Goal: Task Accomplishment & Management: Manage account settings

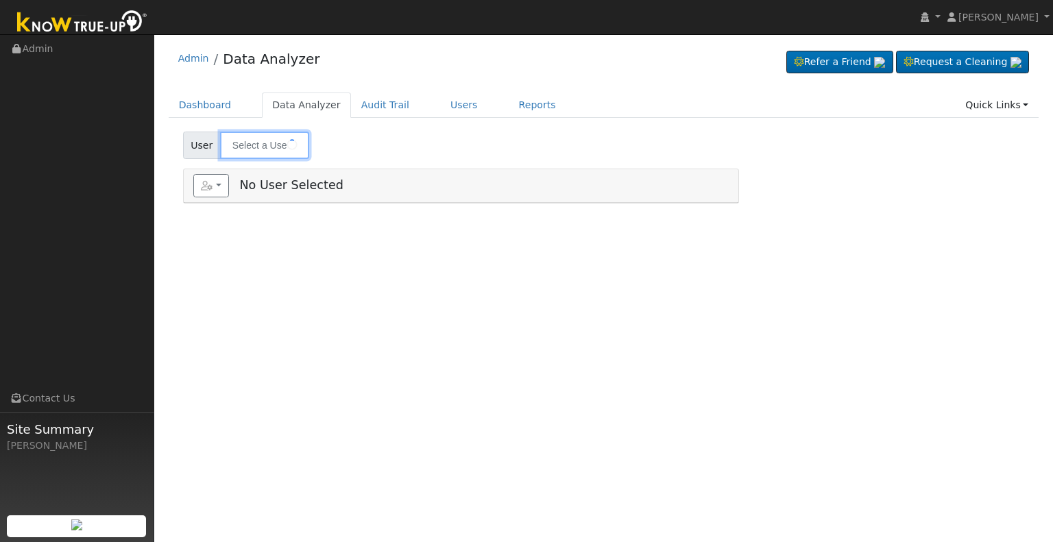
type input "[PERSON_NAME]"
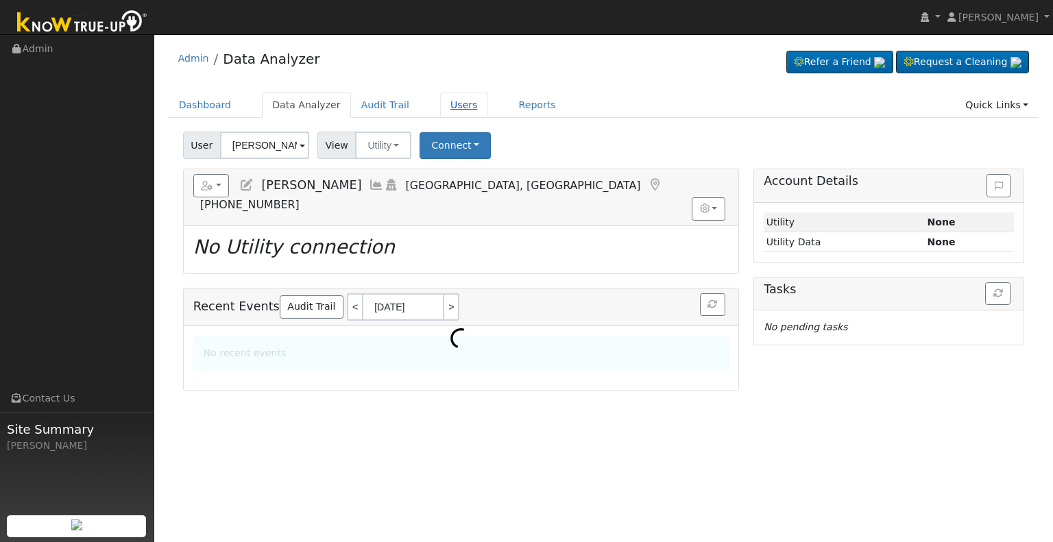
click at [440, 106] on link "Users" at bounding box center [464, 105] width 48 height 25
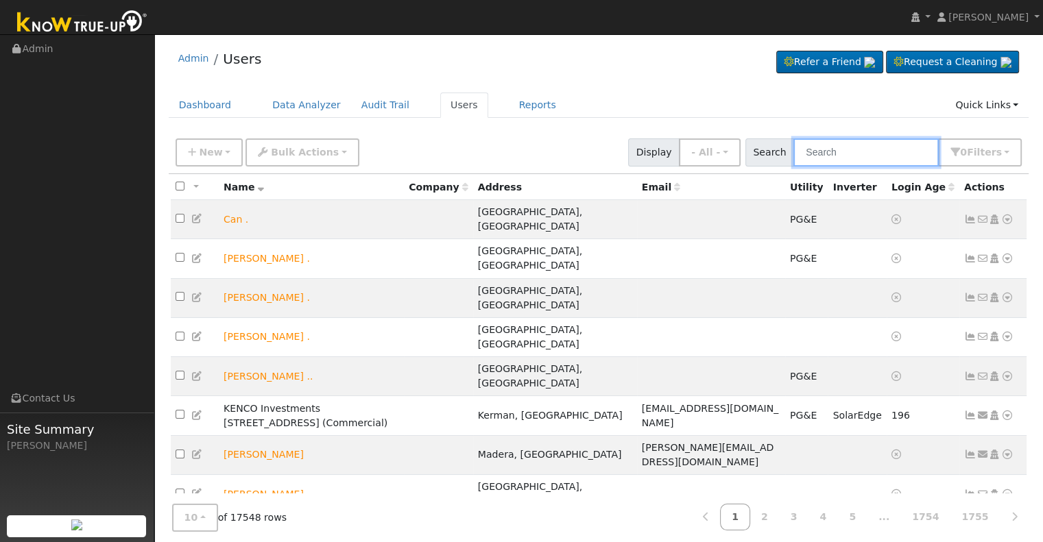
click at [831, 154] on input "text" at bounding box center [866, 153] width 145 height 28
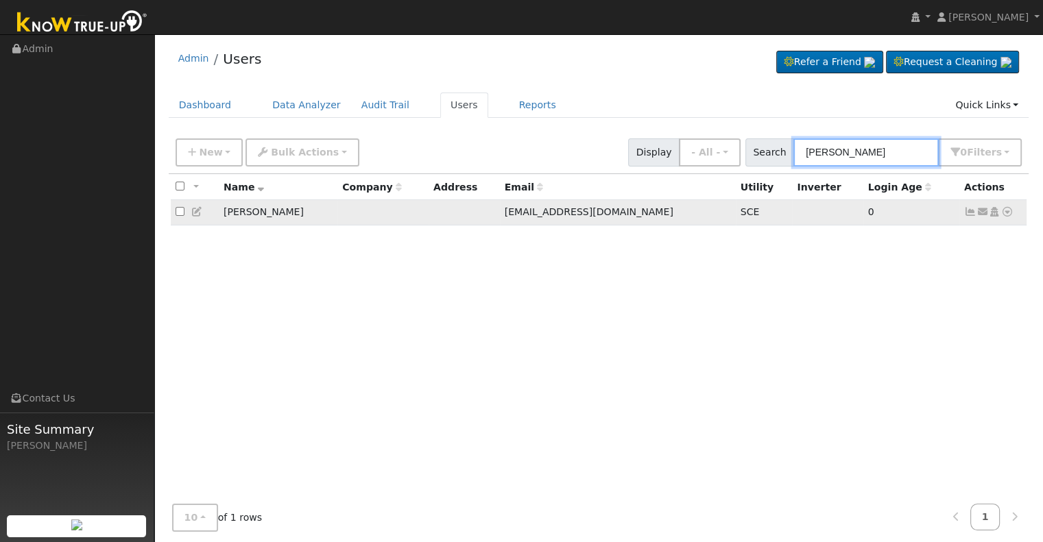
type input "[PERSON_NAME]"
click at [962, 211] on td "Send Email... Copy a Link Reset Password Open Access Data Analyzer Reports Scen…" at bounding box center [993, 212] width 68 height 25
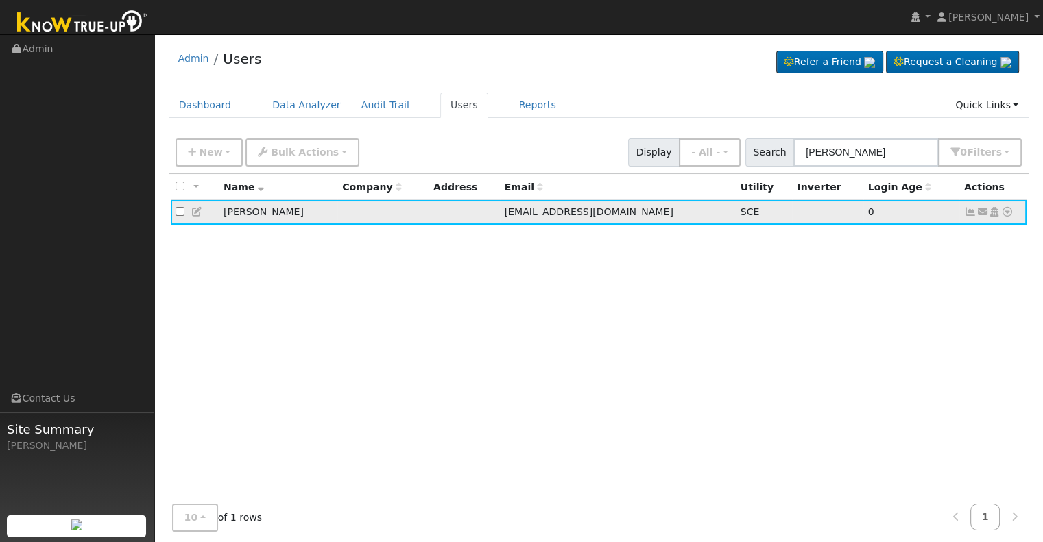
click at [966, 211] on icon at bounding box center [970, 212] width 12 height 10
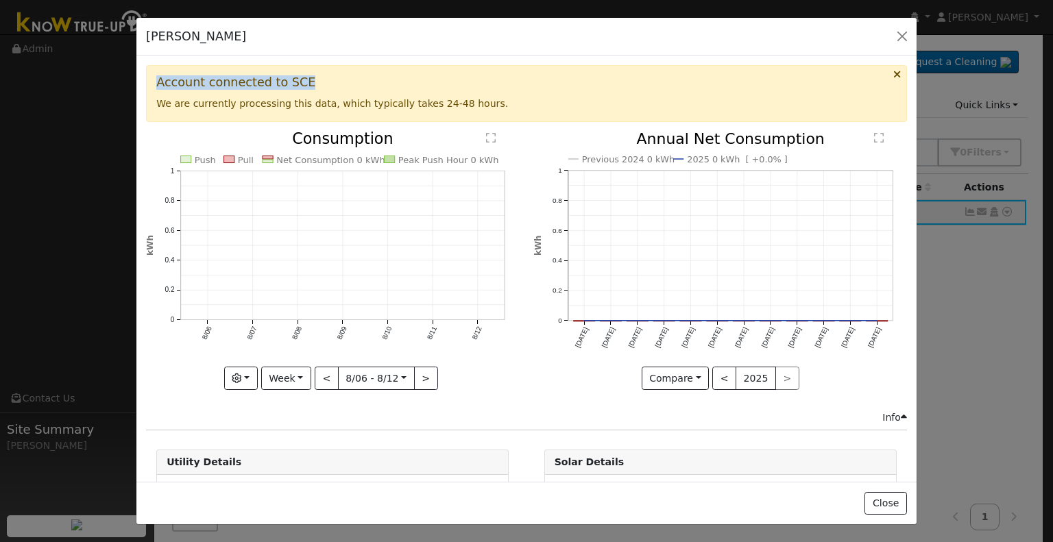
drag, startPoint x: 158, startPoint y: 83, endPoint x: 315, endPoint y: 82, distance: 157.7
click at [315, 82] on h3 "Account connected to SCE" at bounding box center [526, 82] width 741 height 14
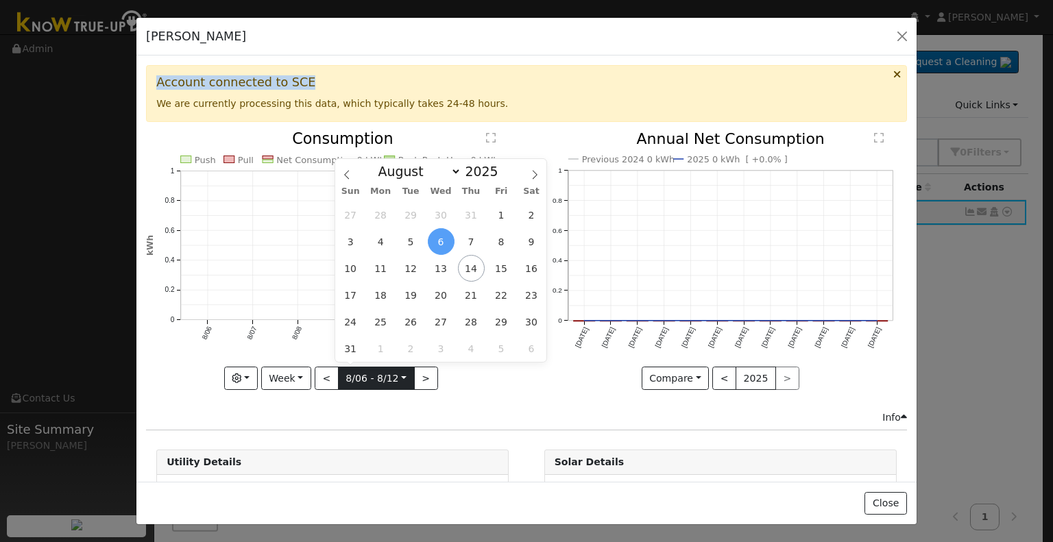
click at [339, 371] on input "[DATE]" at bounding box center [376, 379] width 75 height 22
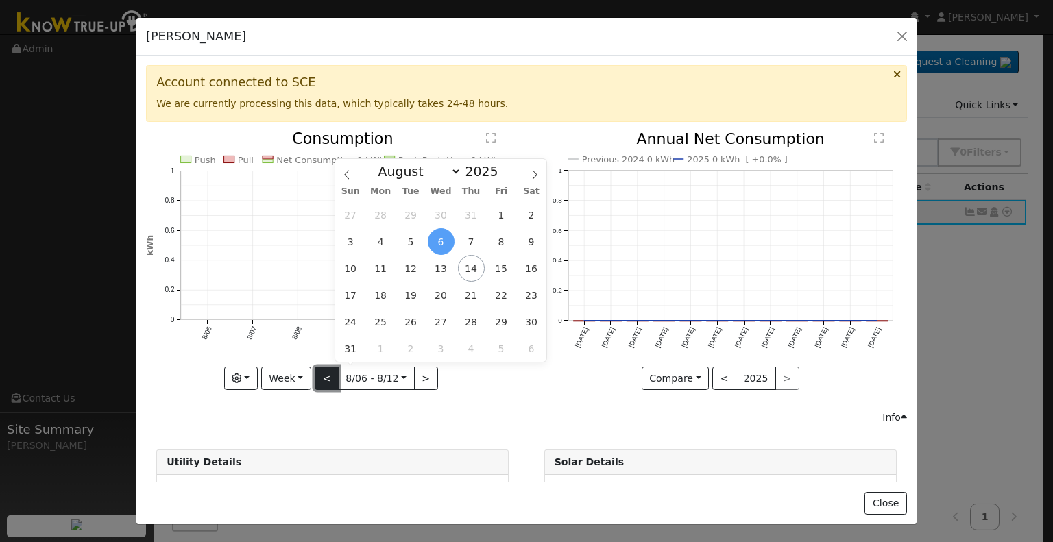
click at [329, 375] on button "<" at bounding box center [327, 378] width 24 height 23
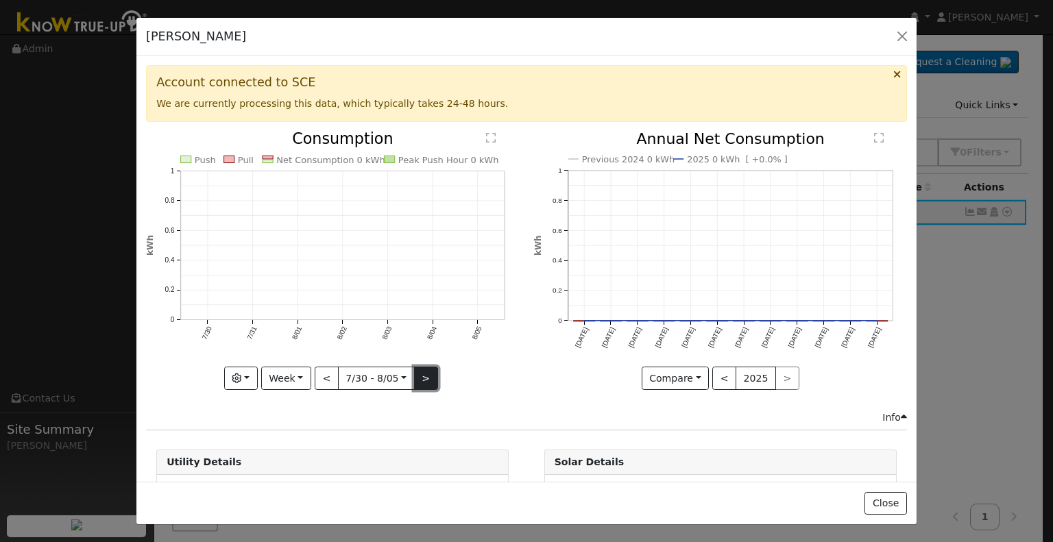
click at [415, 374] on button ">" at bounding box center [426, 378] width 24 height 23
type input "2025-08-06"
click at [913, 40] on div "Rachel De Leon Default Account Default Account Primary Account" at bounding box center [526, 37] width 780 height 38
click at [908, 38] on button "button" at bounding box center [902, 36] width 19 height 19
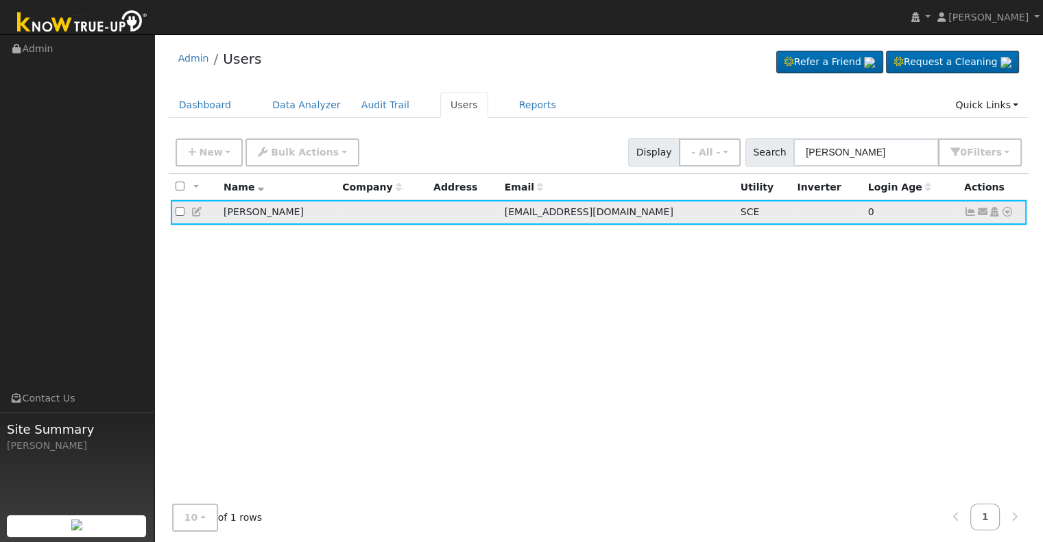
click at [966, 213] on icon at bounding box center [970, 212] width 12 height 10
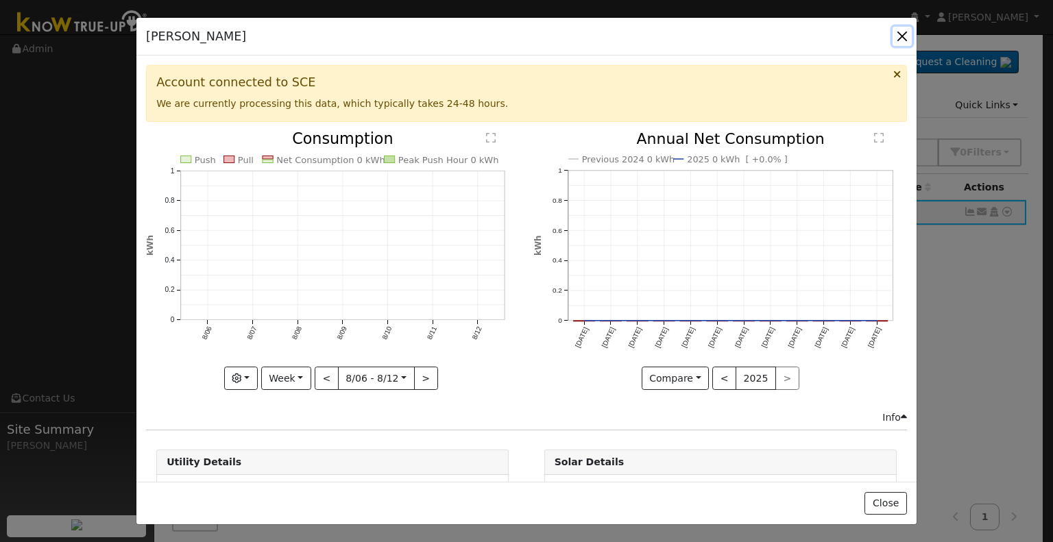
click at [900, 43] on button "button" at bounding box center [902, 36] width 19 height 19
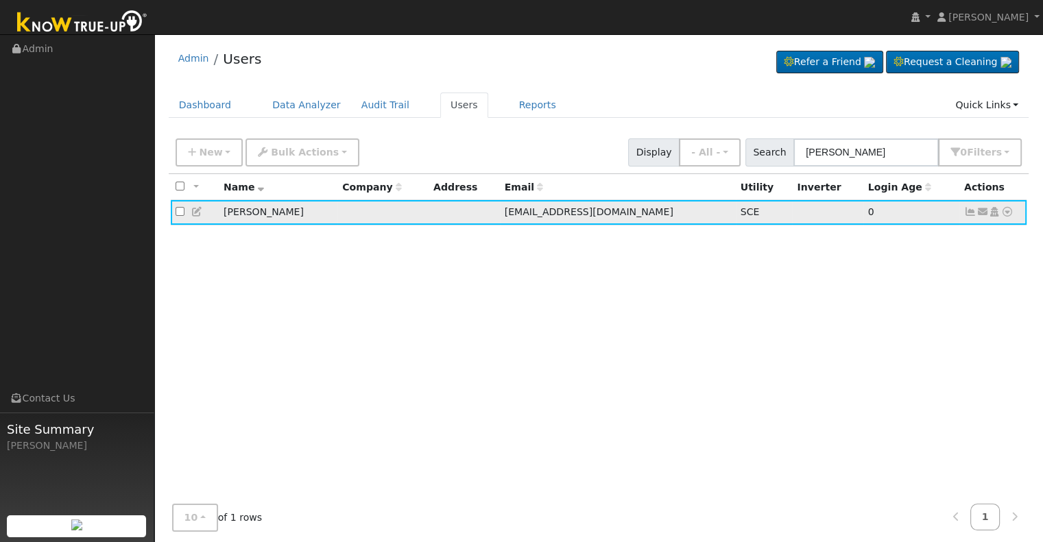
click at [966, 212] on icon at bounding box center [970, 212] width 12 height 10
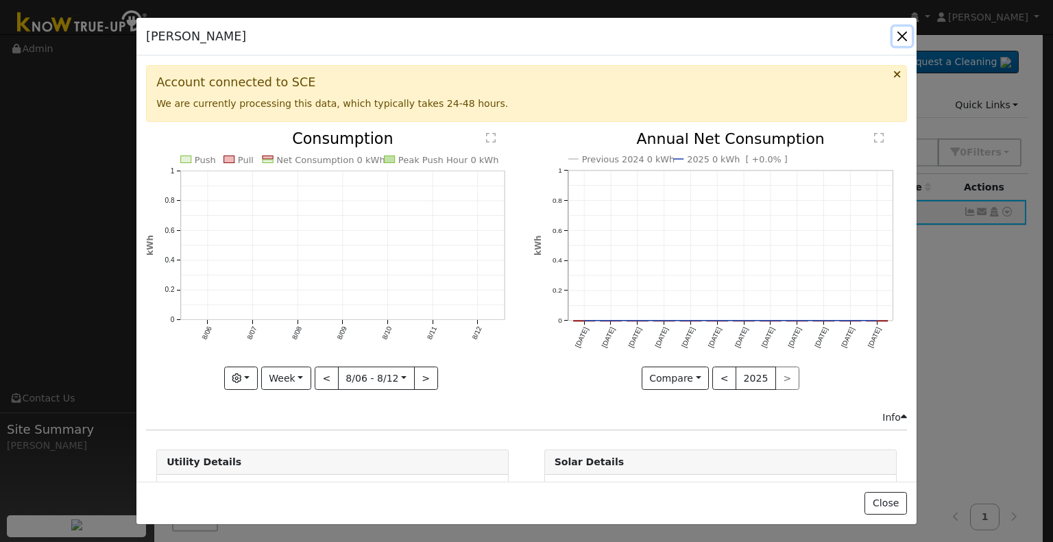
click at [911, 40] on button "button" at bounding box center [902, 36] width 19 height 19
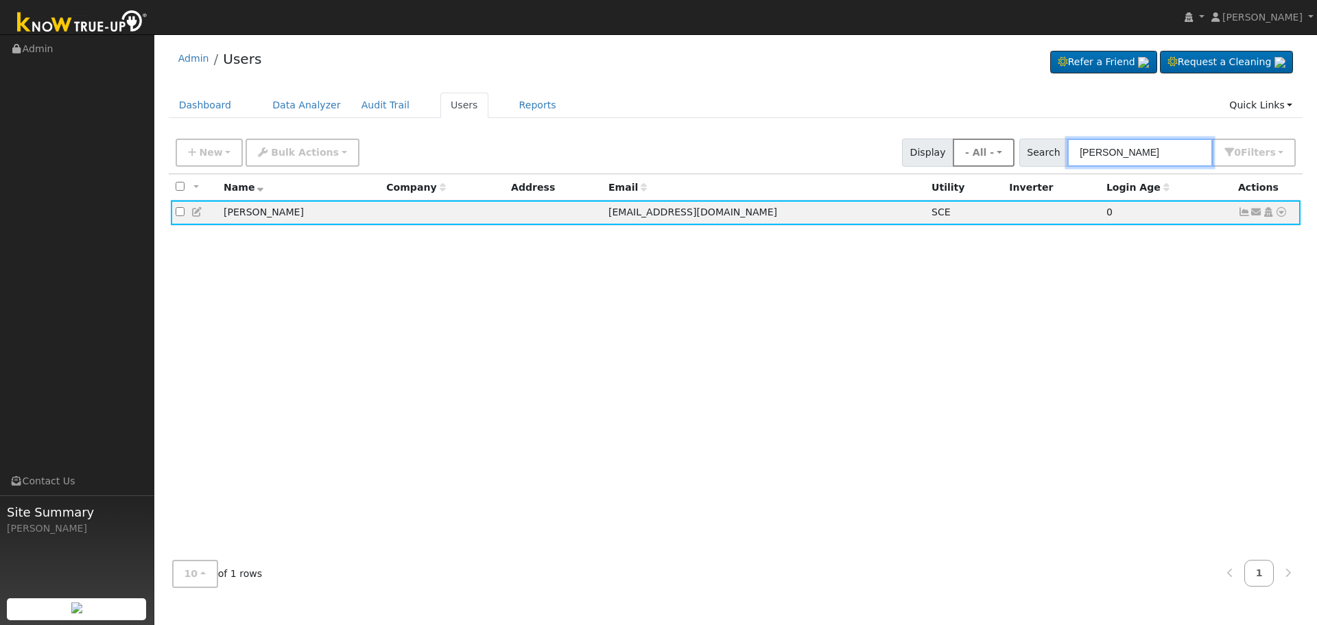
drag, startPoint x: 1196, startPoint y: 158, endPoint x: 1024, endPoint y: 160, distance: 172.1
click at [1025, 160] on div "New Add User Quick Add Quick Connect Quick Convert Lead Bulk Actions Send Email…" at bounding box center [735, 150] width 1125 height 33
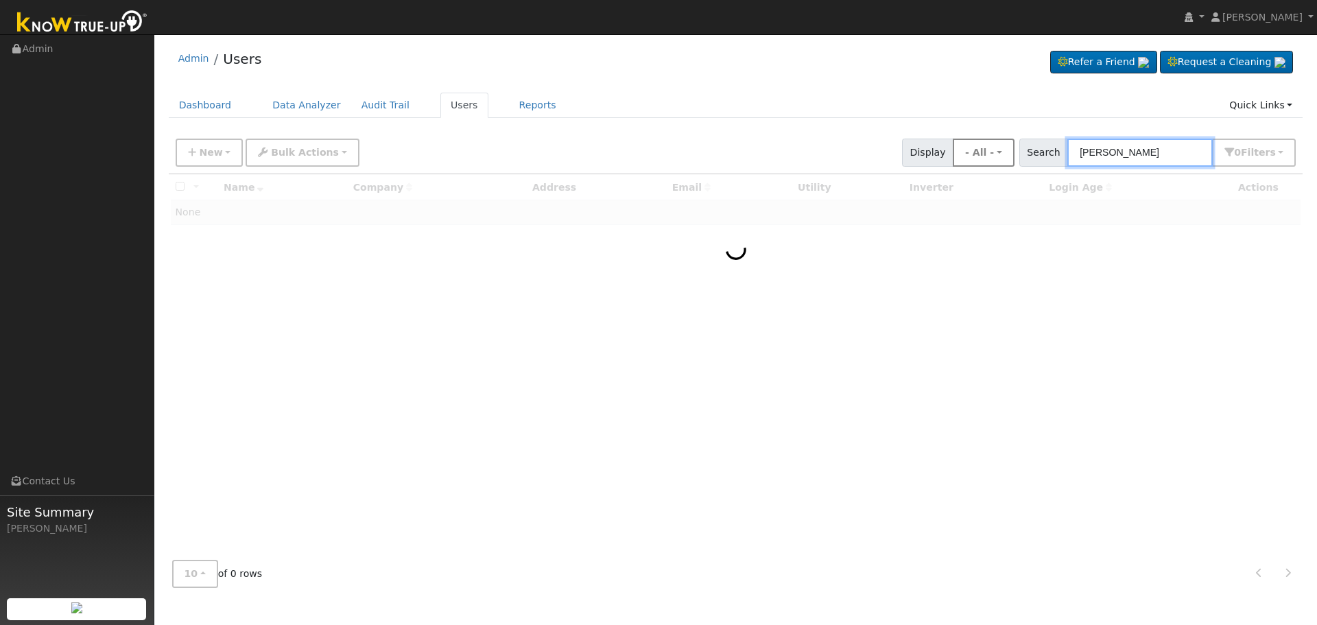
type input "briner"
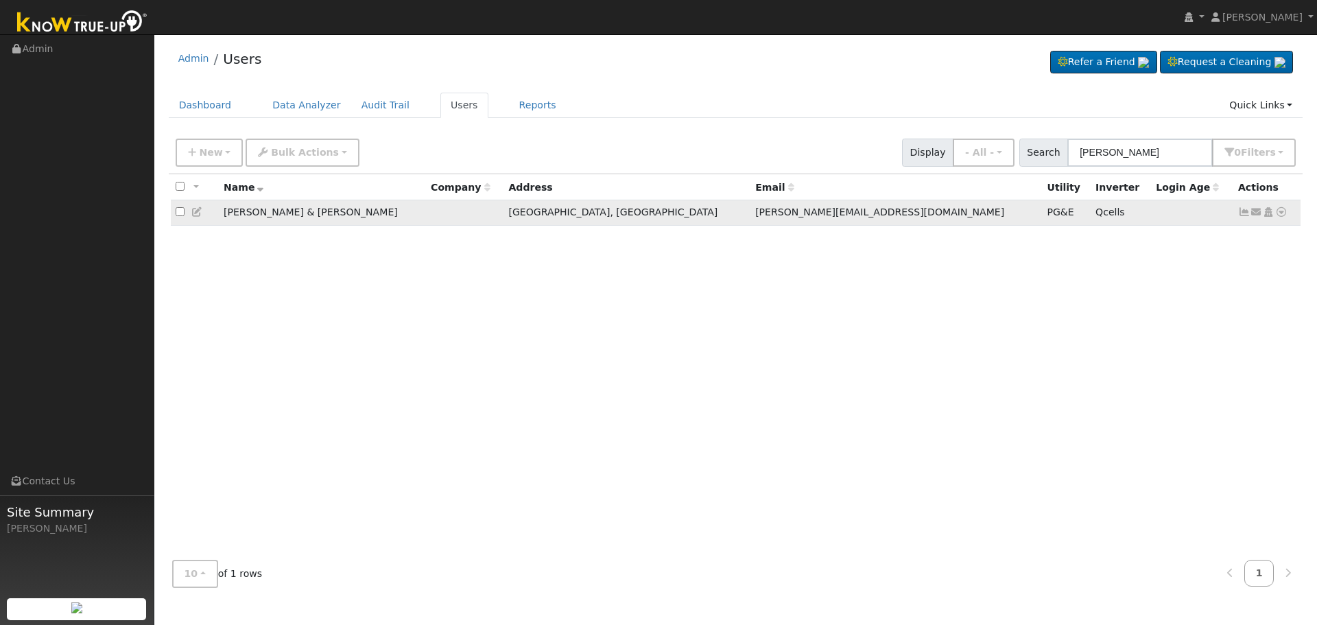
click at [1053, 216] on icon at bounding box center [1244, 212] width 12 height 10
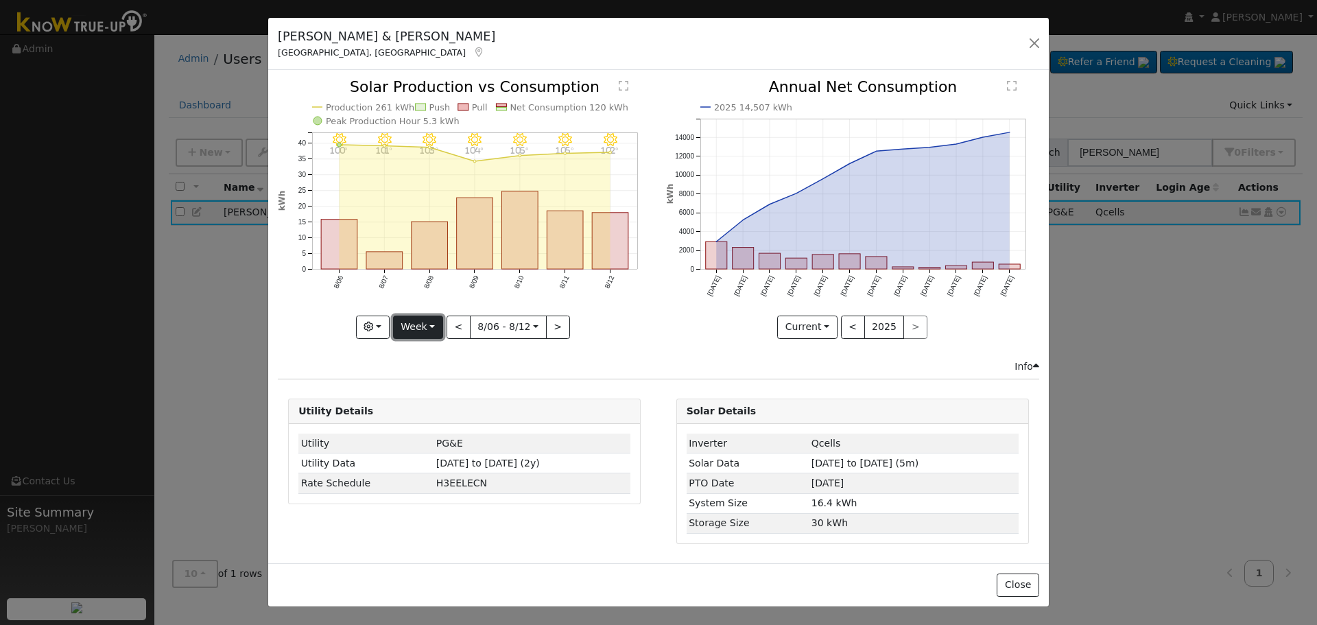
click at [438, 330] on button "Week" at bounding box center [418, 326] width 50 height 23
click at [434, 394] on link "Month" at bounding box center [441, 393] width 95 height 19
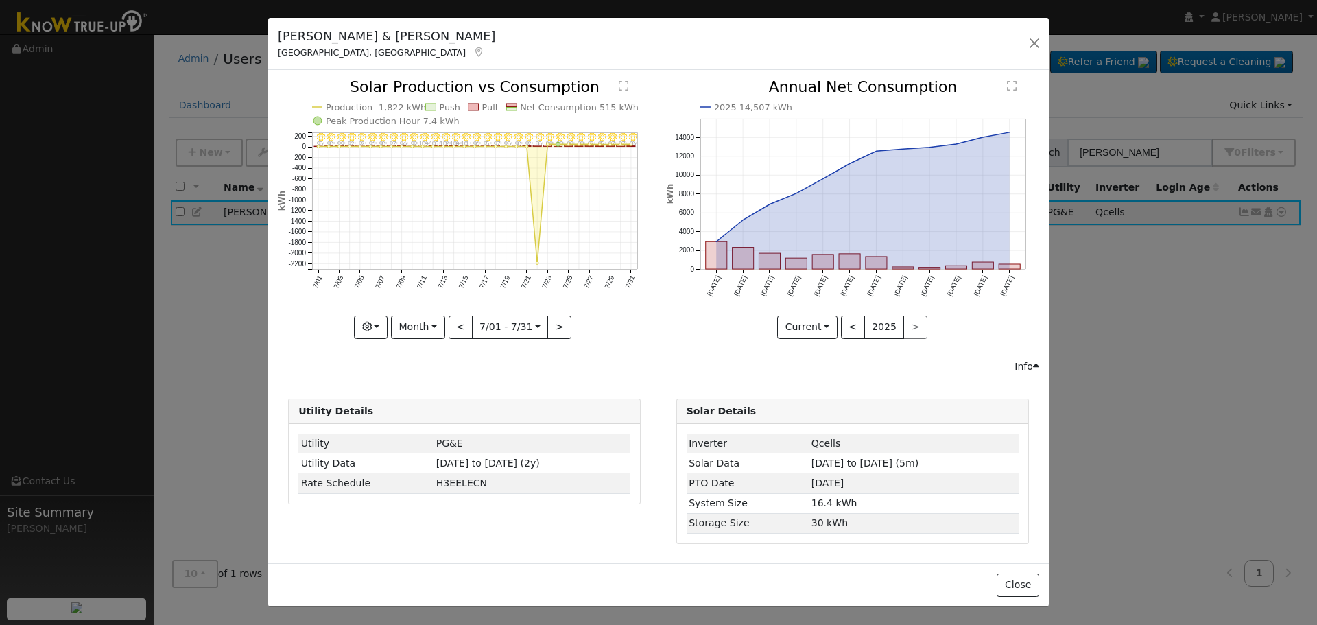
click at [473, 52] on icon at bounding box center [479, 52] width 12 height 10
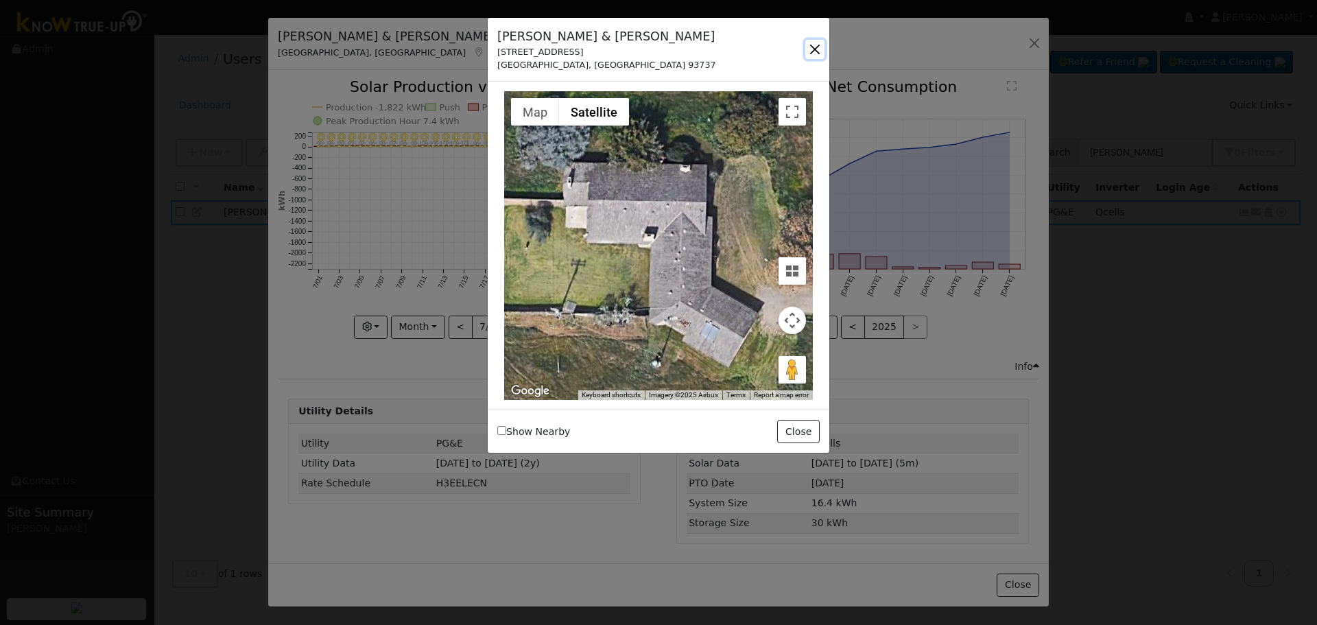
click at [815, 54] on button "button" at bounding box center [814, 49] width 19 height 19
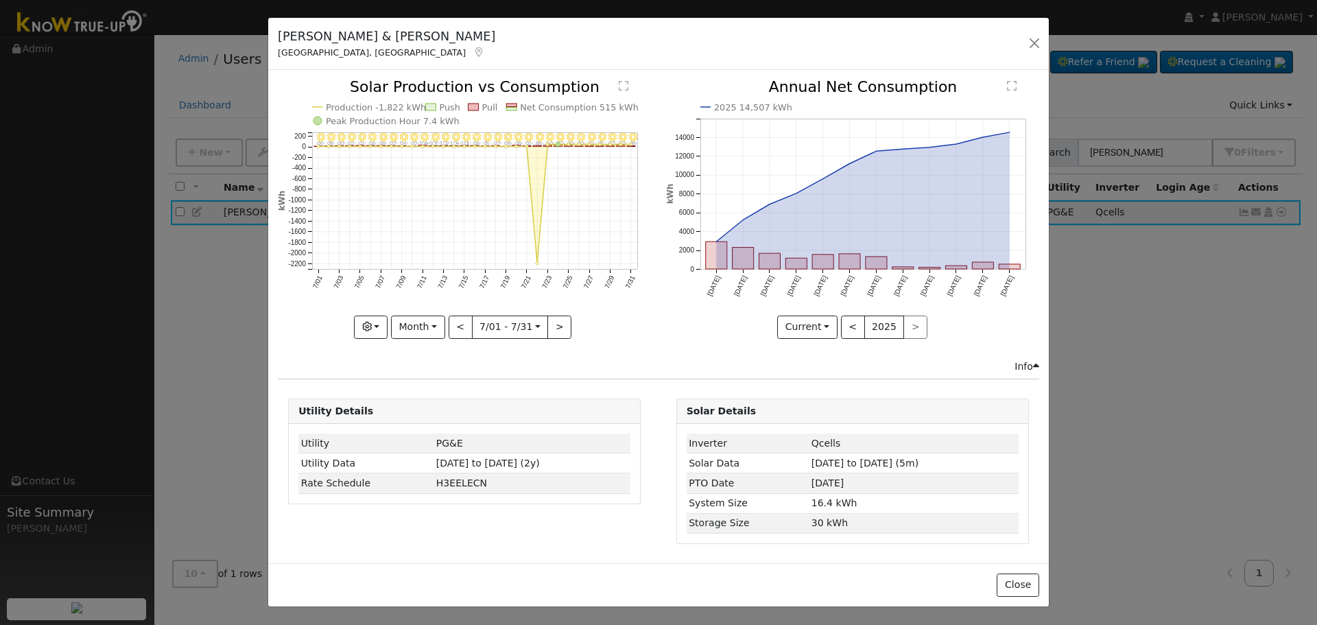
click at [1020, 368] on div "Info" at bounding box center [1026, 366] width 25 height 14
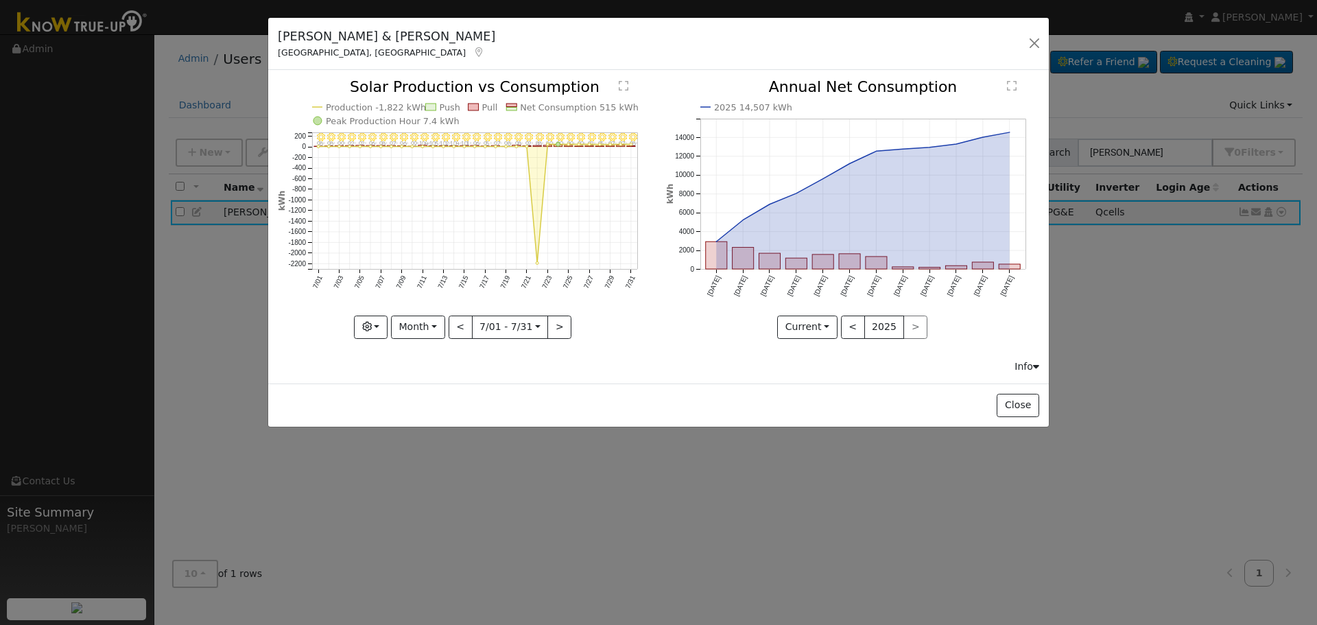
click at [1018, 363] on div "Info" at bounding box center [1026, 366] width 25 height 14
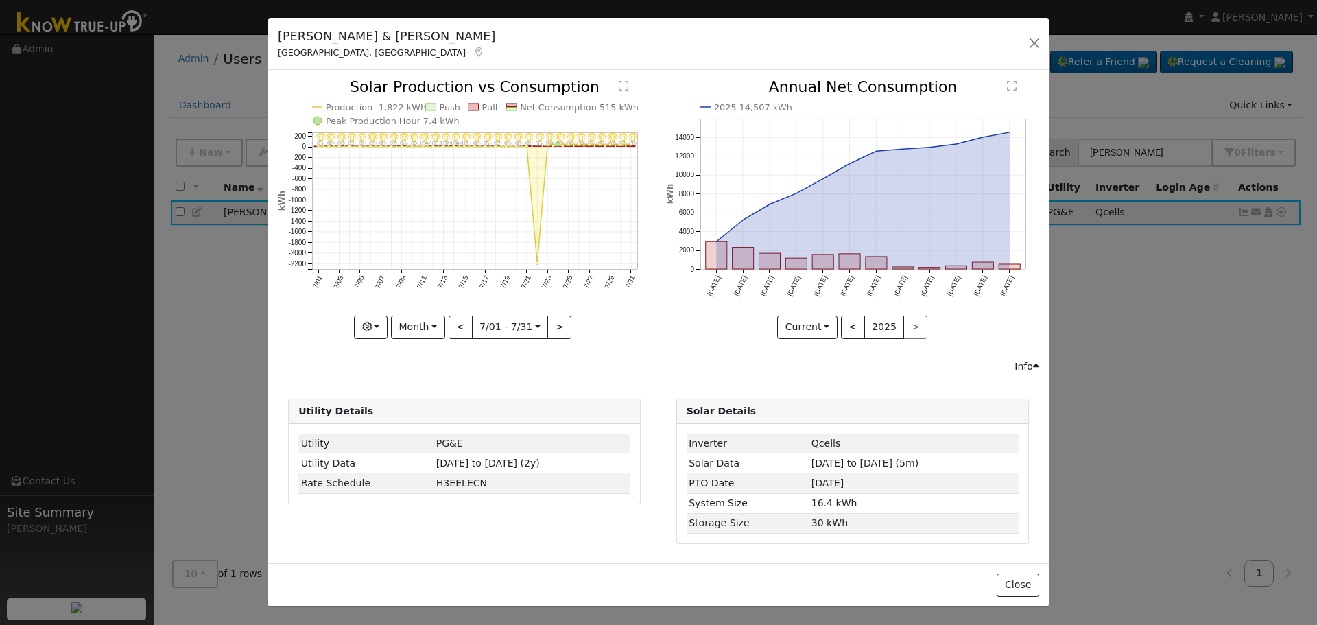
click at [381, 106] on text "Production -1,822 kWh" at bounding box center [376, 107] width 100 height 10
click at [554, 333] on button ">" at bounding box center [559, 326] width 24 height 23
type input "2025-08-01"
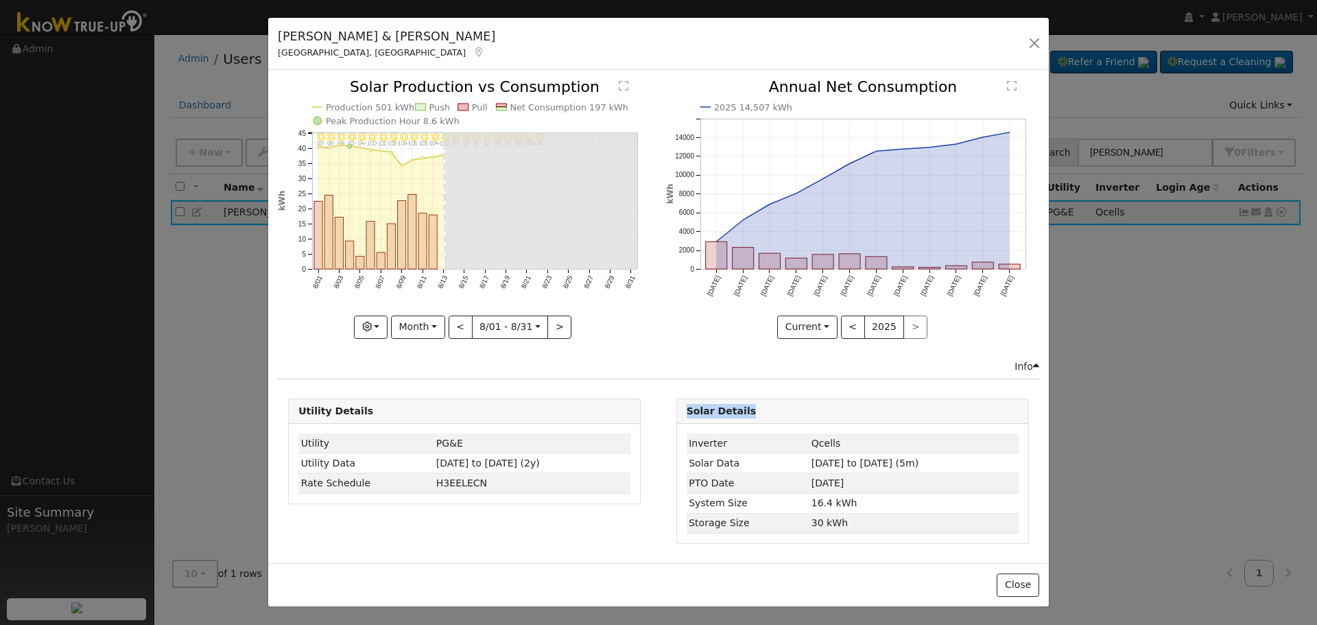
drag, startPoint x: 678, startPoint y: 409, endPoint x: 775, endPoint y: 406, distance: 96.8
click at [772, 409] on div "Solar Details" at bounding box center [852, 411] width 351 height 25
click at [776, 403] on div "Solar Details" at bounding box center [852, 411] width 351 height 25
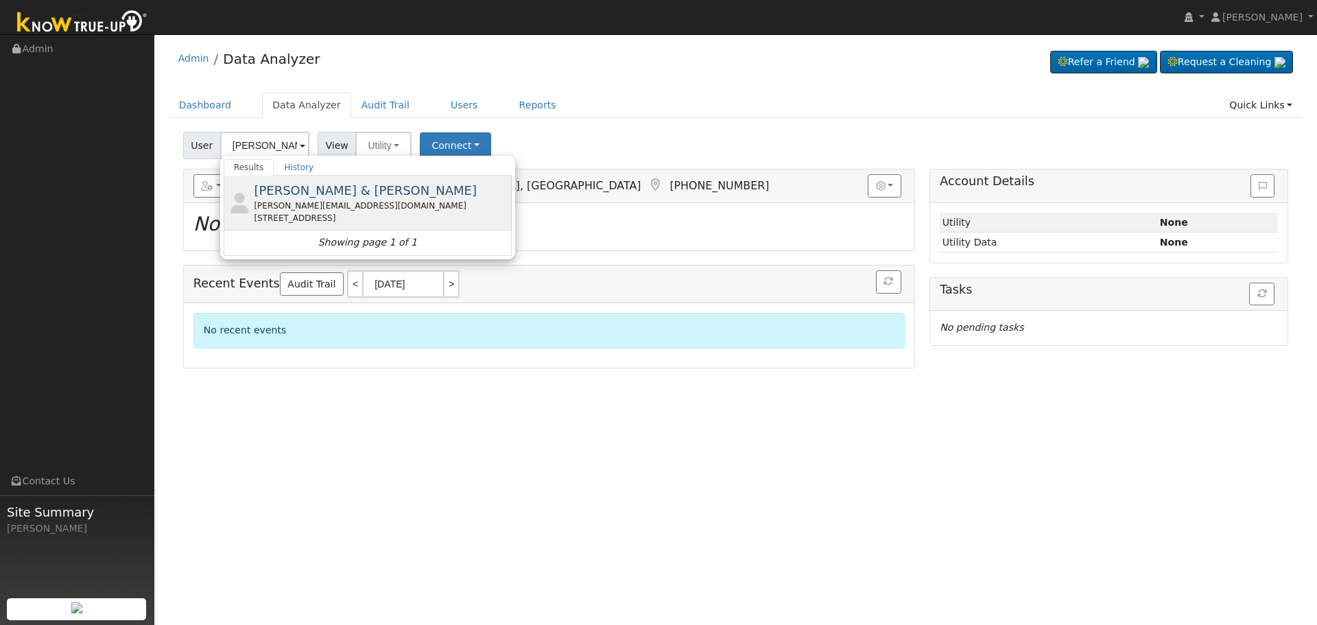
click at [350, 207] on div "[PERSON_NAME][EMAIL_ADDRESS][DOMAIN_NAME]" at bounding box center [381, 206] width 254 height 12
type input "[PERSON_NAME] & [PERSON_NAME]"
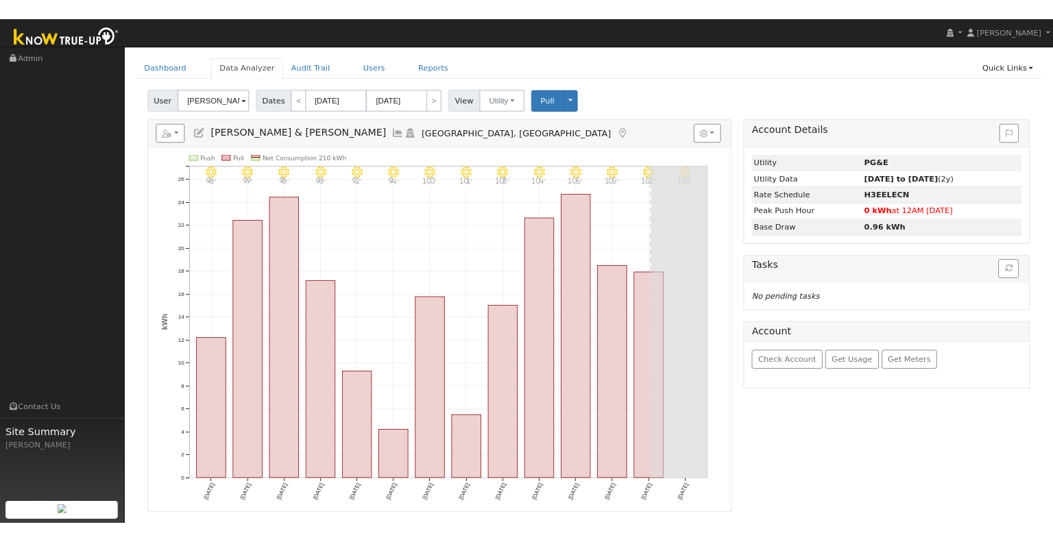
scroll to position [69, 0]
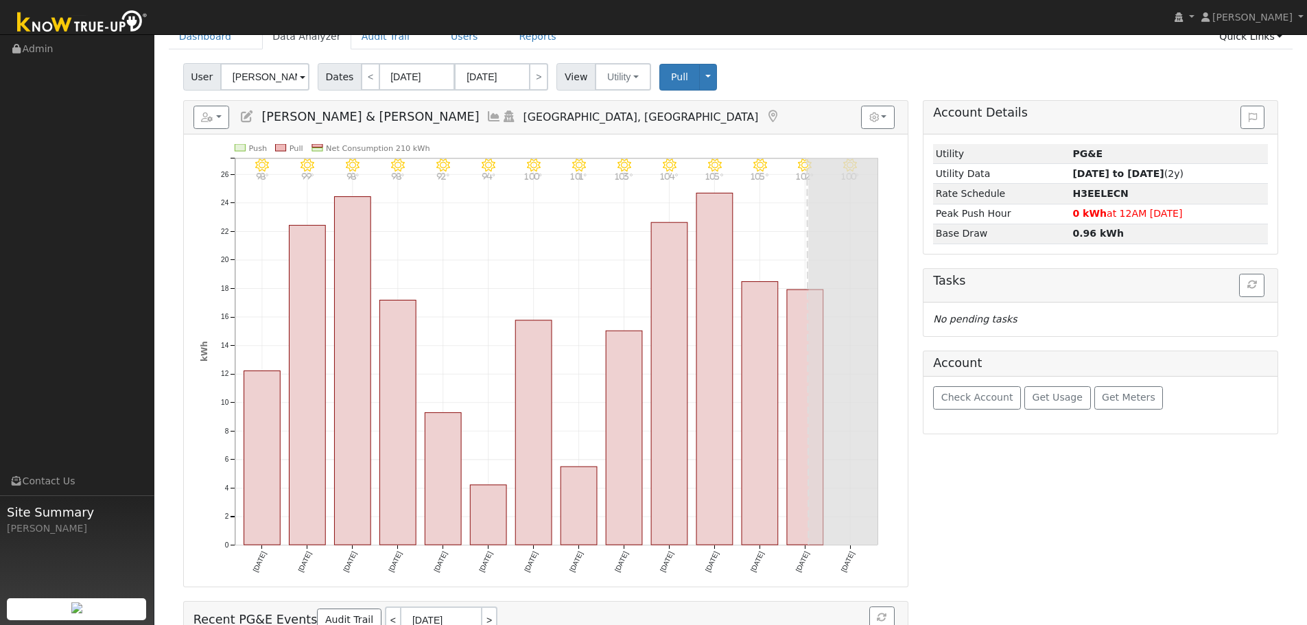
click at [486, 117] on icon at bounding box center [493, 116] width 15 height 12
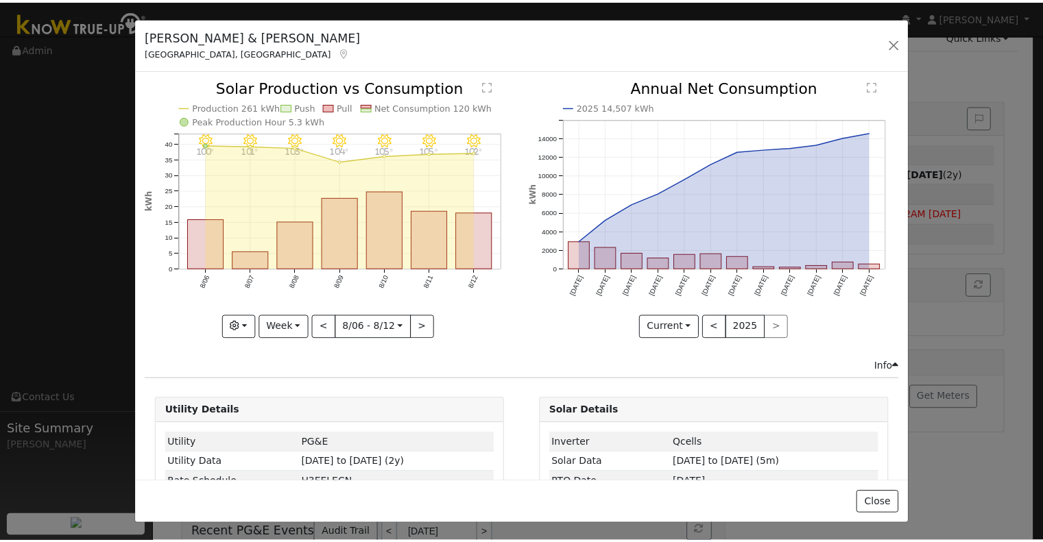
scroll to position [0, 0]
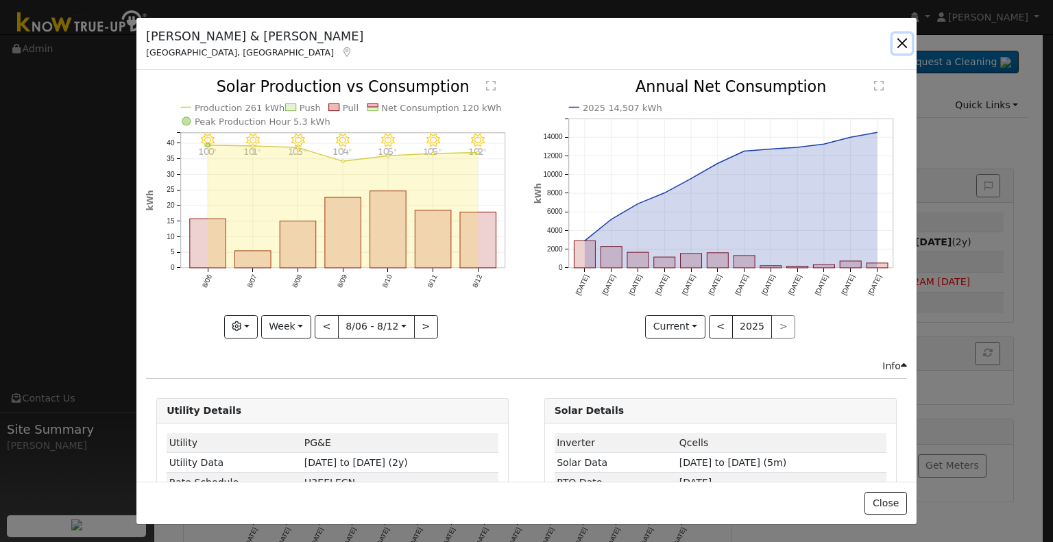
click at [902, 37] on button "button" at bounding box center [902, 43] width 19 height 19
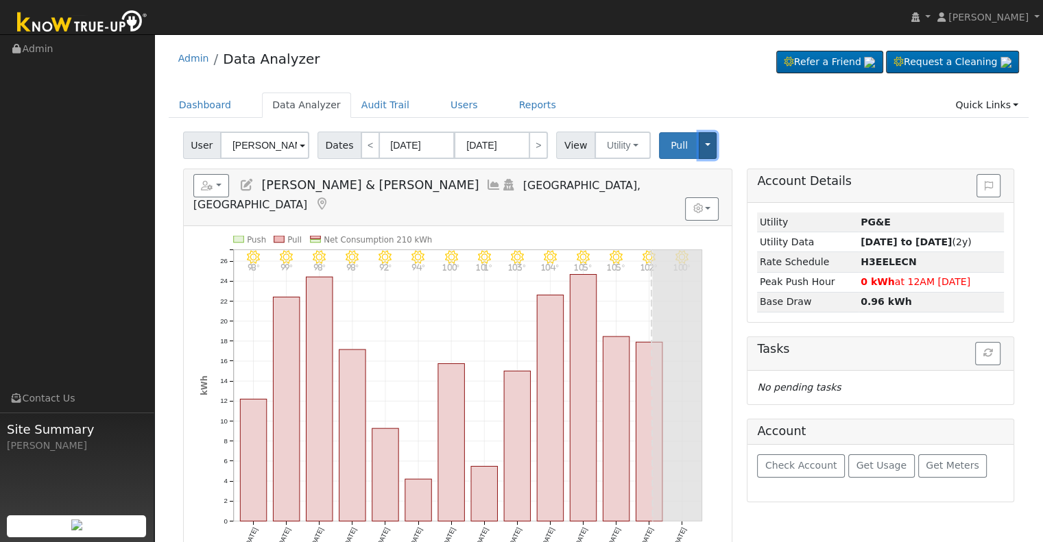
click at [699, 150] on button "Toggle Dropdown" at bounding box center [708, 145] width 18 height 27
click at [716, 248] on link "Disconnect Utility" at bounding box center [749, 253] width 104 height 19
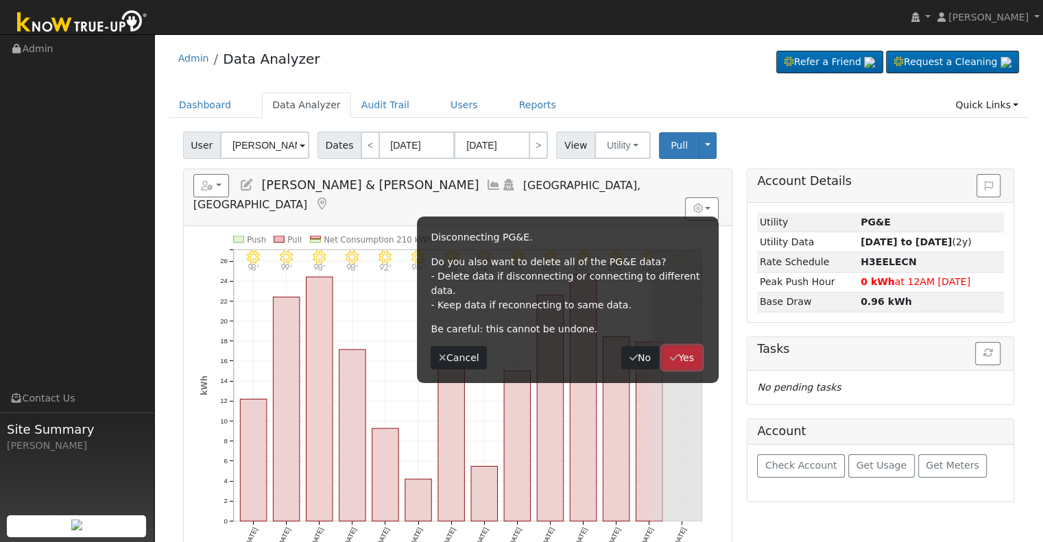
click at [670, 353] on icon "button" at bounding box center [674, 358] width 8 height 10
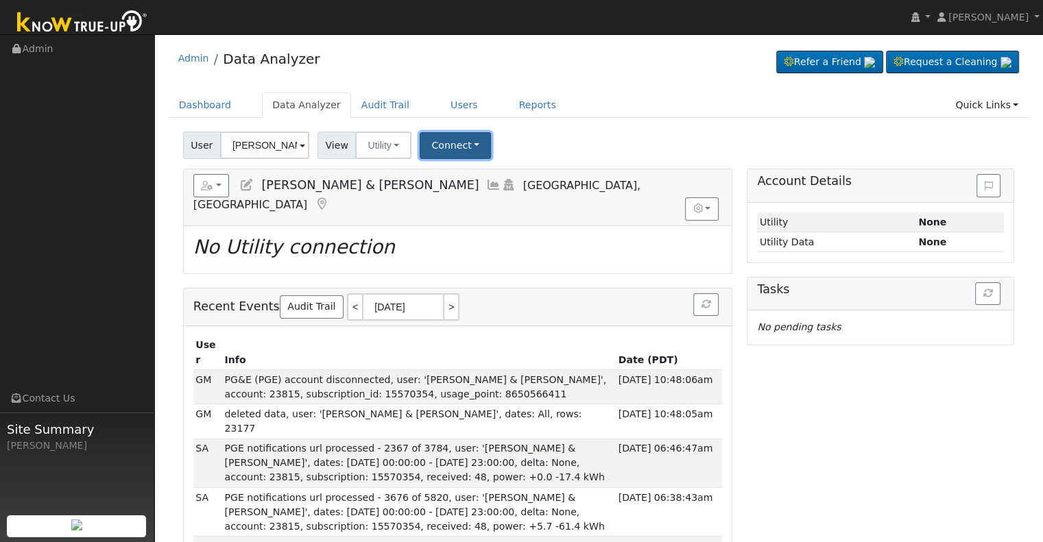
click at [463, 141] on button "Connect" at bounding box center [455, 145] width 71 height 27
click at [478, 179] on link "Select a Provider" at bounding box center [473, 175] width 107 height 19
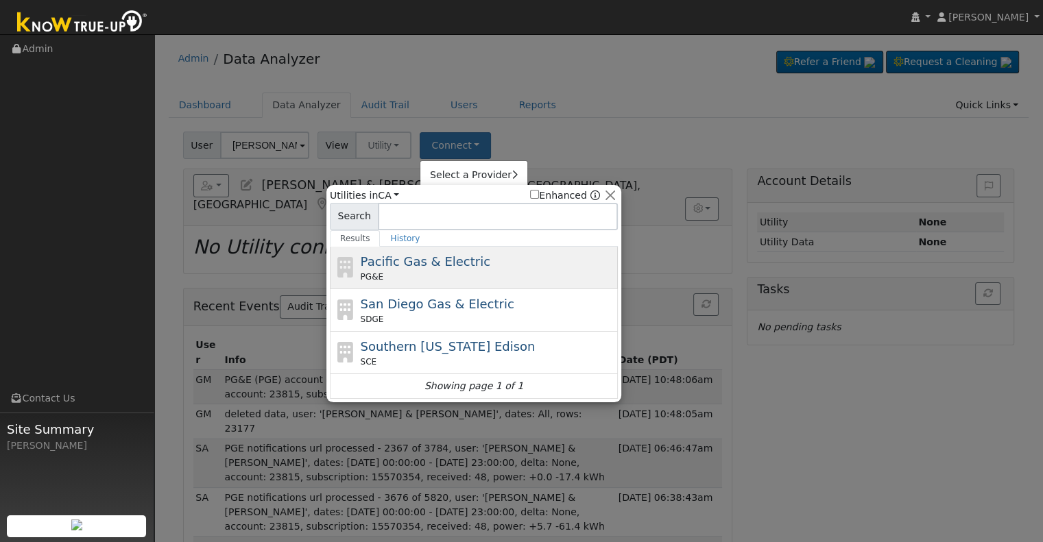
click at [486, 265] on div "Pacific Gas & Electric PG&E" at bounding box center [488, 267] width 254 height 31
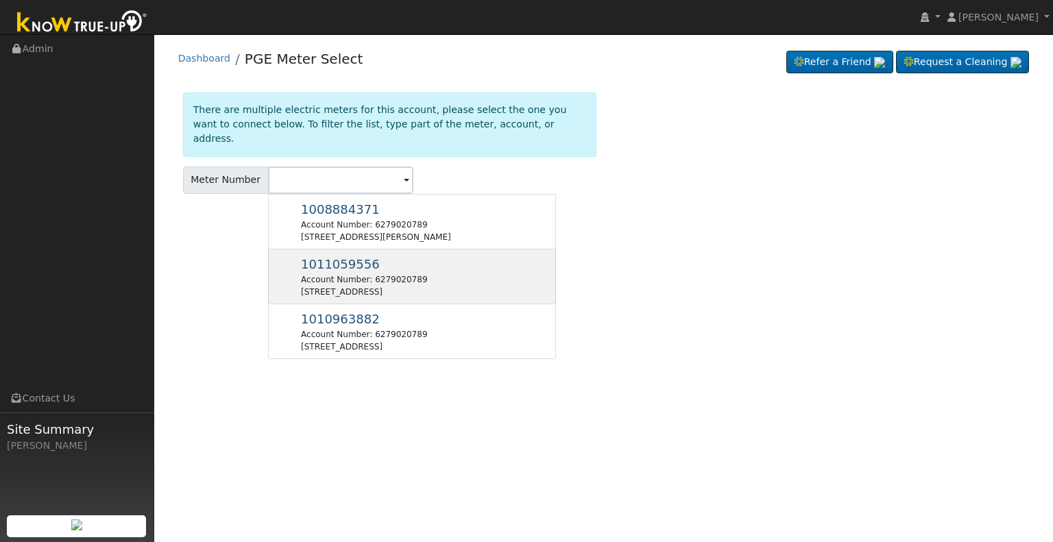
click at [400, 274] on div "Account Number: 6279020789" at bounding box center [364, 280] width 126 height 12
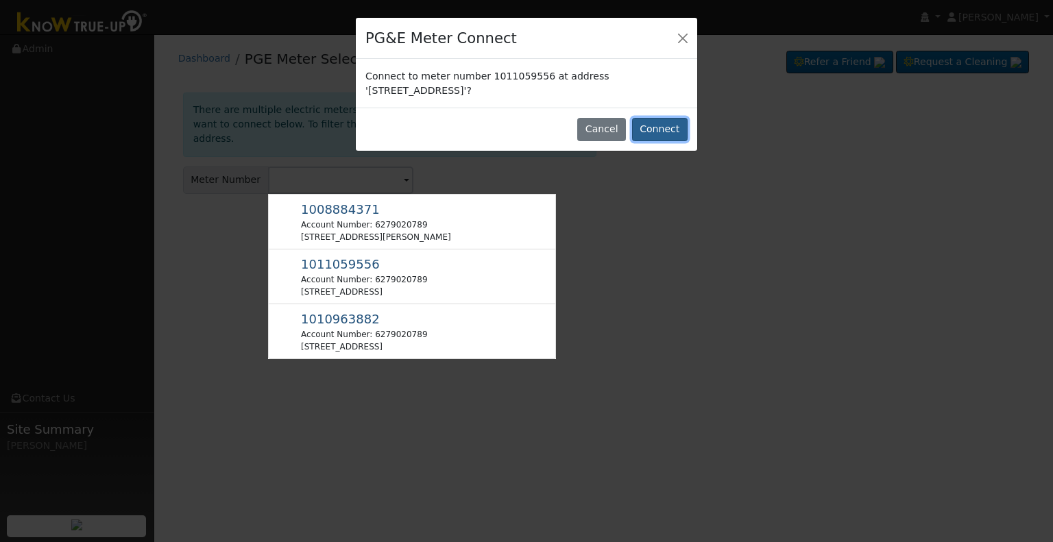
click at [665, 126] on button "Connect" at bounding box center [660, 129] width 56 height 23
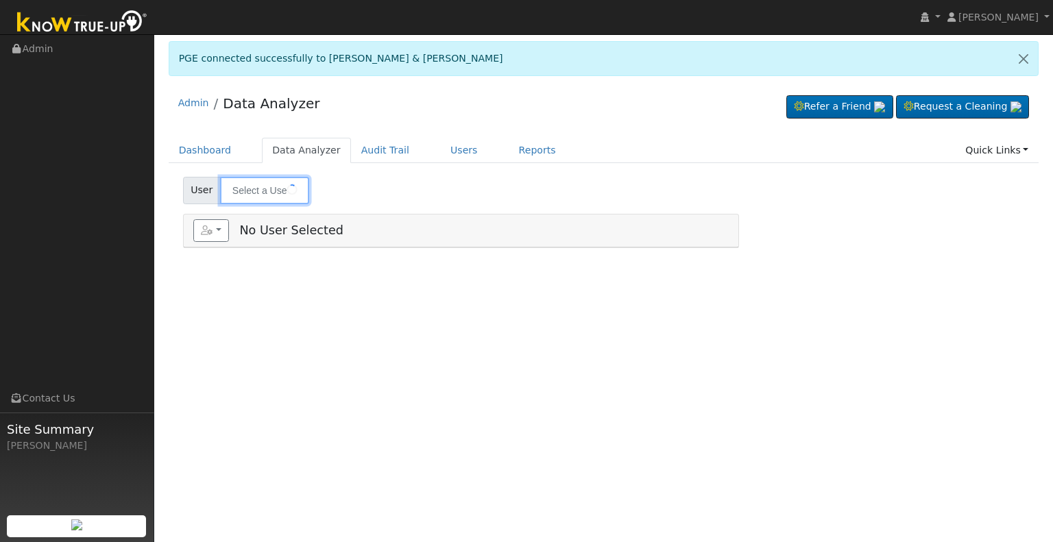
type input "[PERSON_NAME] & [PERSON_NAME]"
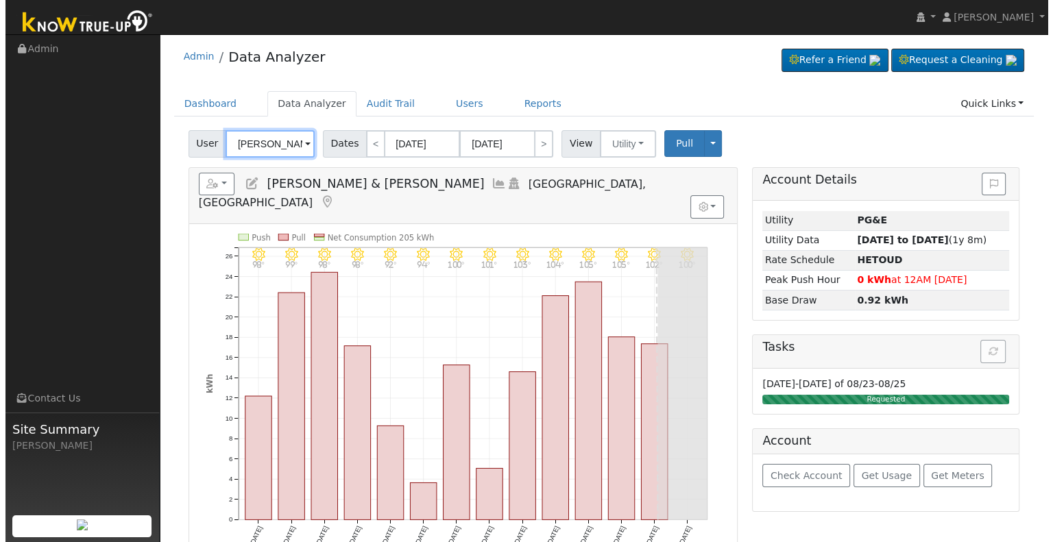
scroll to position [69, 0]
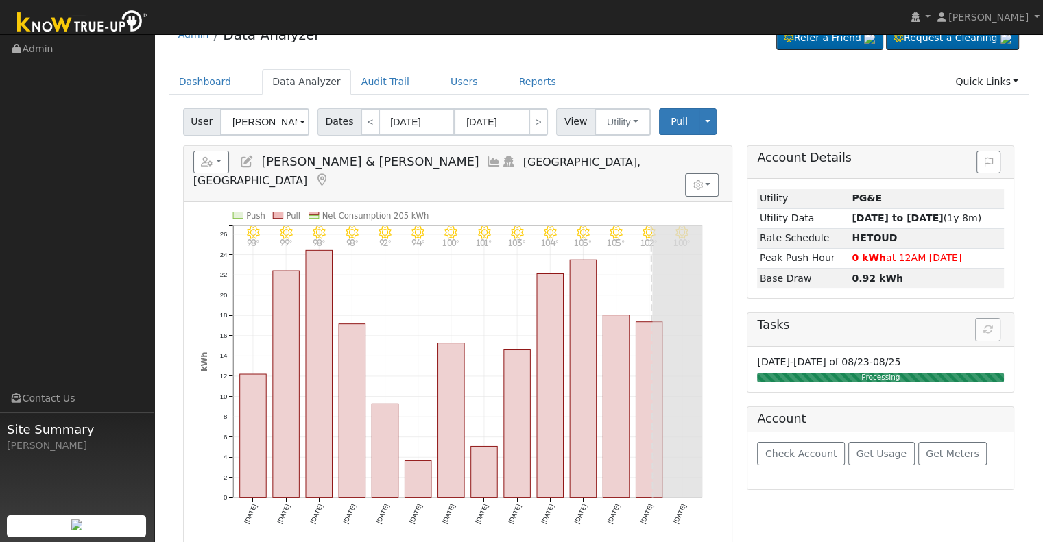
click at [486, 158] on icon at bounding box center [493, 162] width 15 height 12
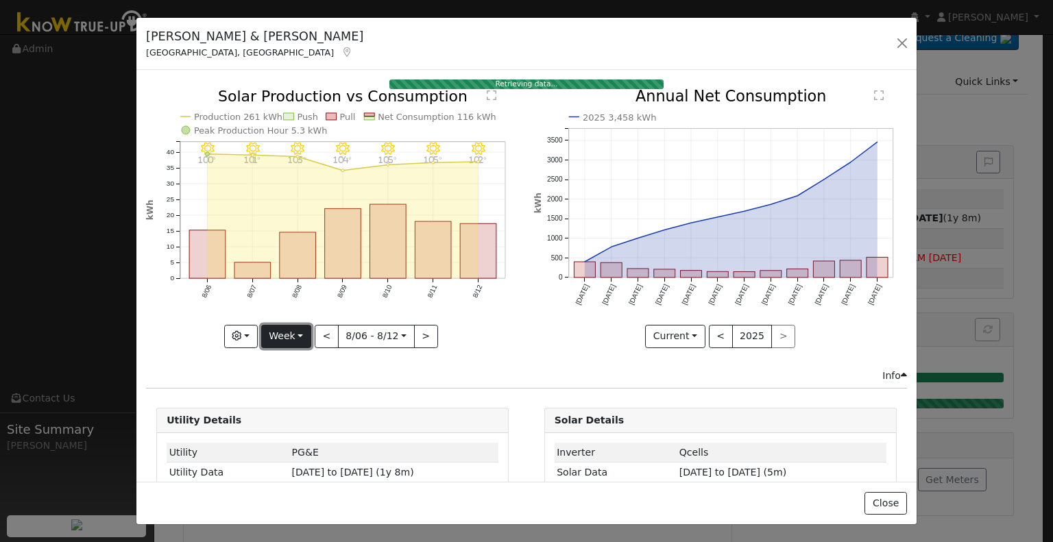
click at [297, 331] on button "Week" at bounding box center [286, 336] width 50 height 23
click at [305, 394] on link "Month" at bounding box center [309, 402] width 95 height 19
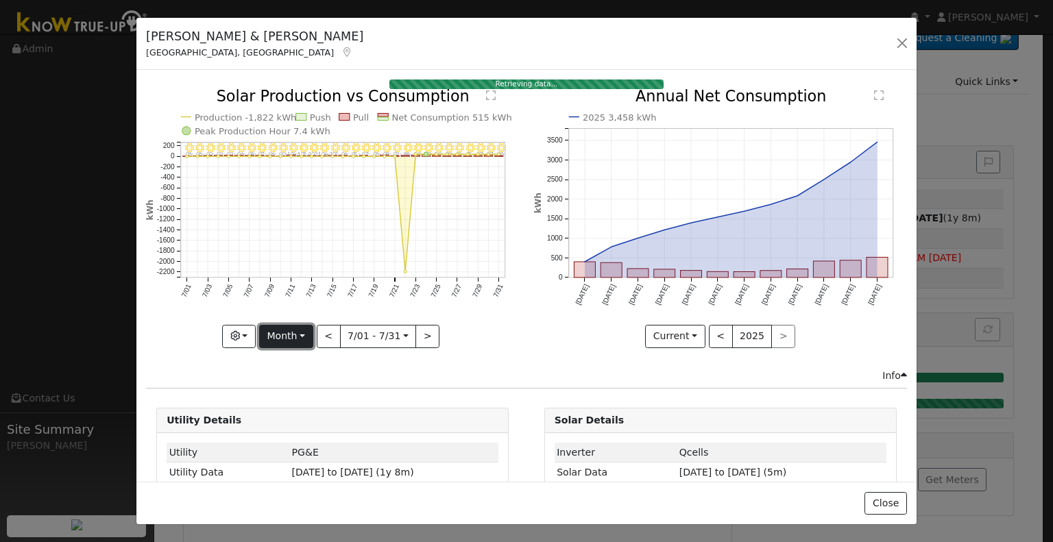
click at [296, 336] on button "Month" at bounding box center [286, 336] width 54 height 23
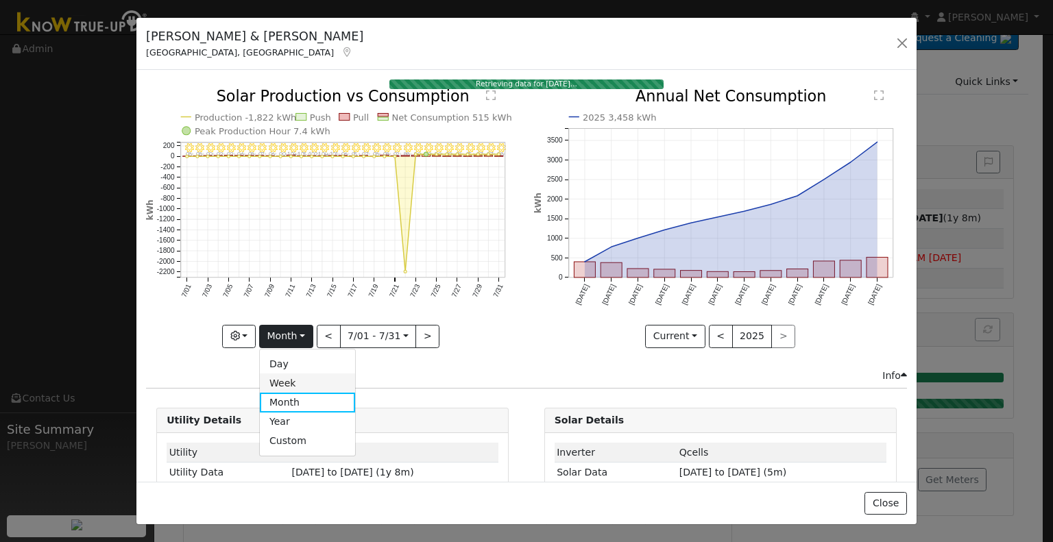
click at [298, 376] on link "Week" at bounding box center [307, 383] width 95 height 19
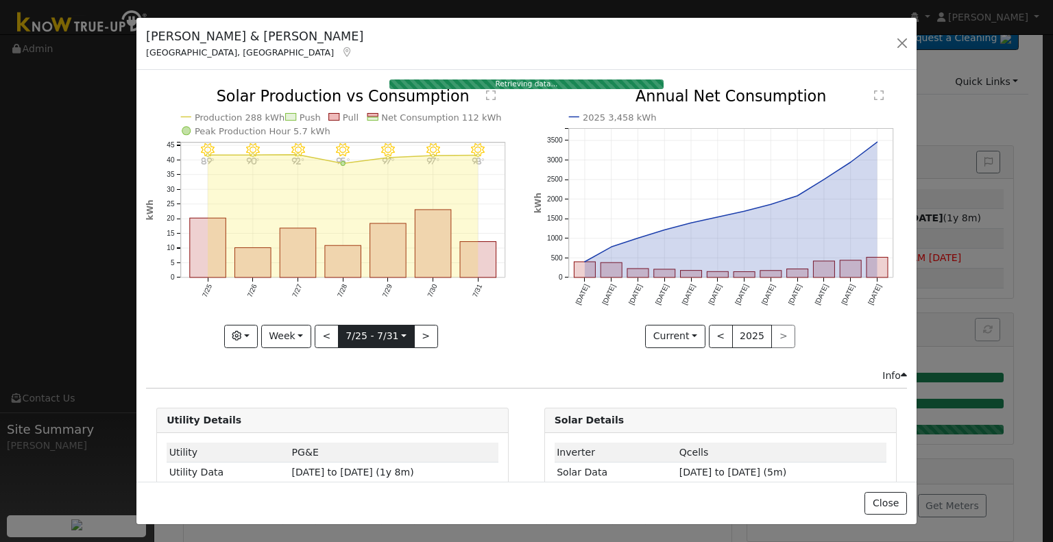
click at [339, 329] on input "2025-07-25" at bounding box center [376, 337] width 75 height 22
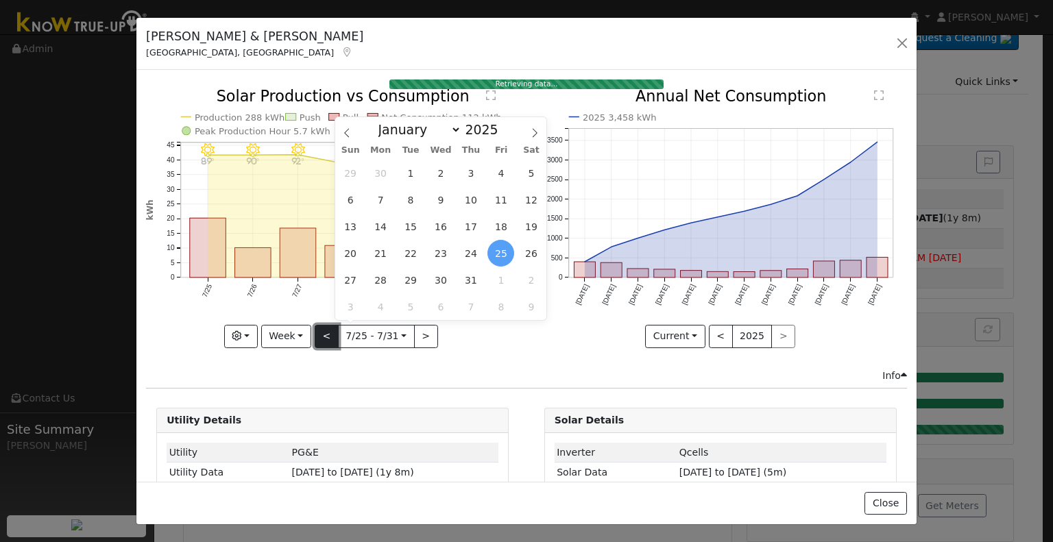
click at [331, 332] on button "<" at bounding box center [327, 336] width 24 height 23
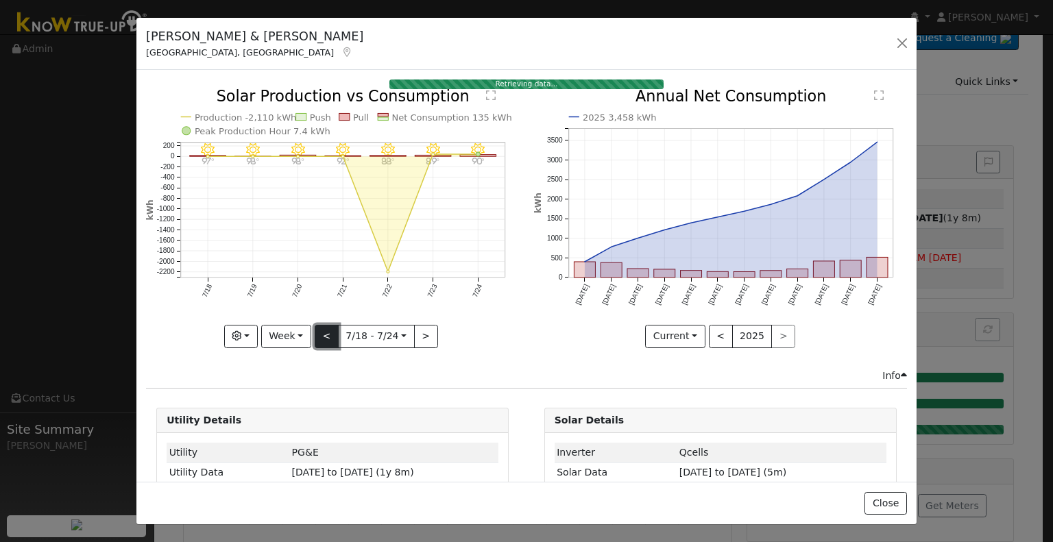
click at [331, 332] on button "<" at bounding box center [327, 336] width 24 height 23
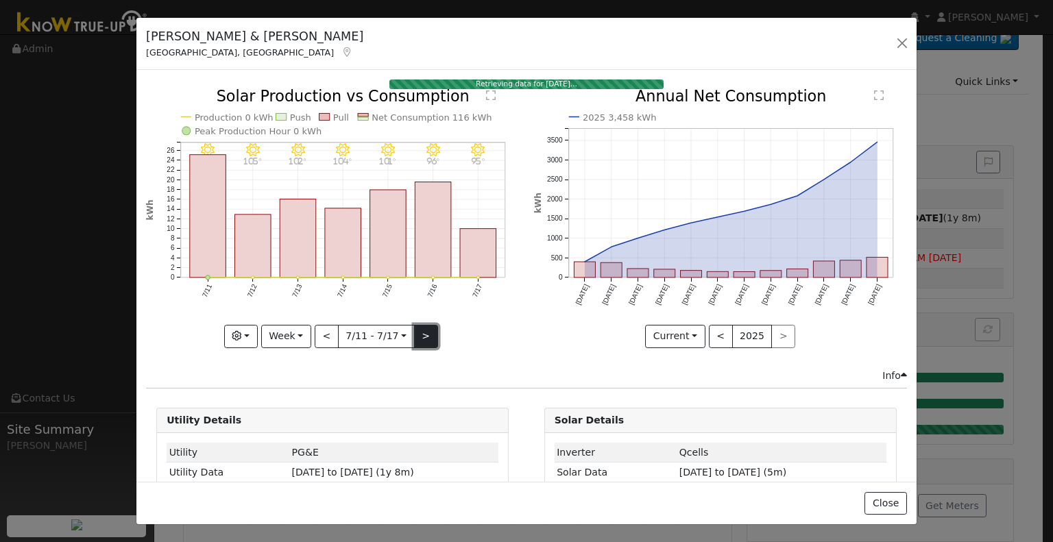
click at [417, 329] on button ">" at bounding box center [426, 336] width 24 height 23
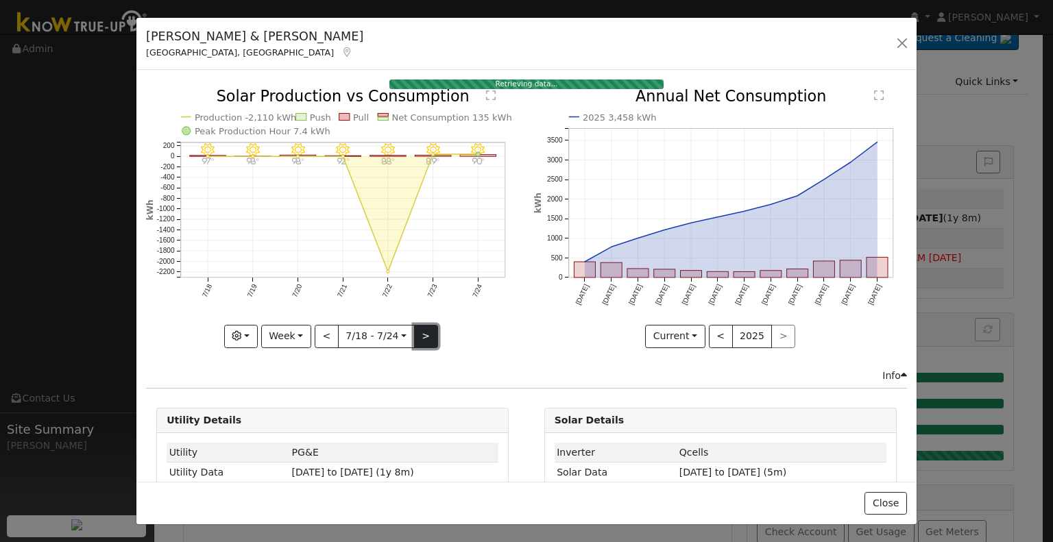
click at [414, 334] on button ">" at bounding box center [426, 336] width 24 height 23
type input "2025-07-25"
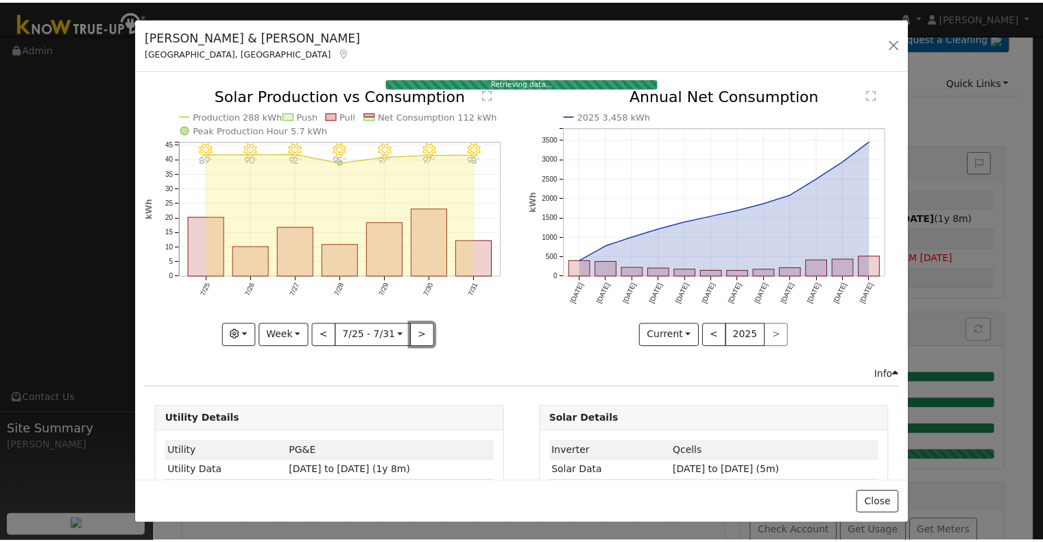
scroll to position [0, 0]
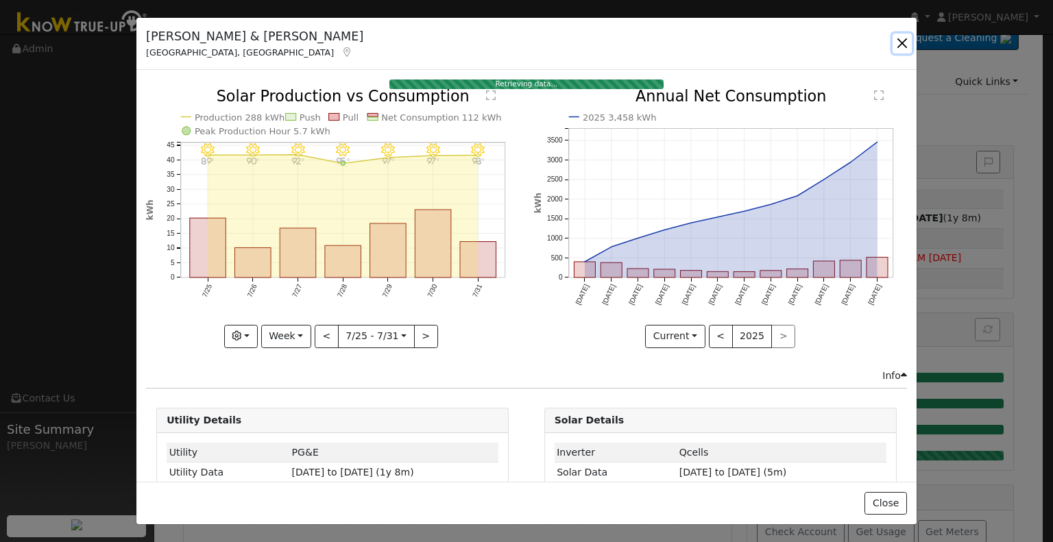
click at [906, 41] on button "button" at bounding box center [902, 43] width 19 height 19
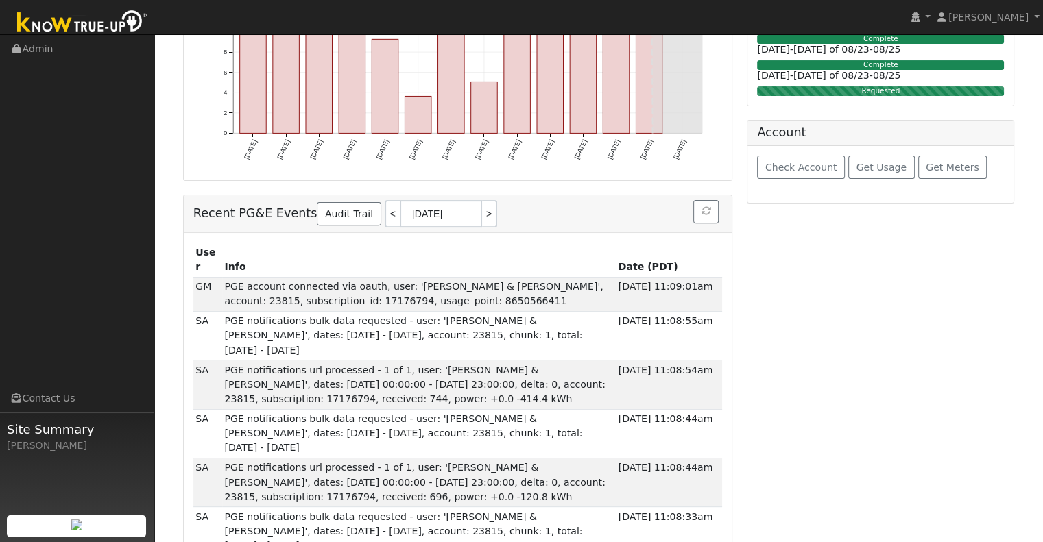
scroll to position [343, 0]
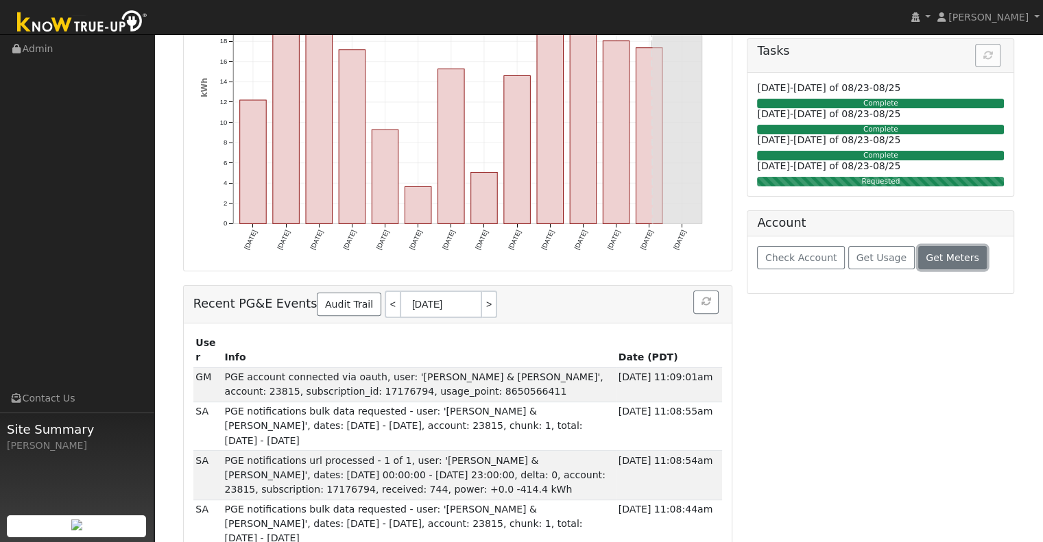
click at [926, 256] on span "Get Meters" at bounding box center [952, 257] width 53 height 11
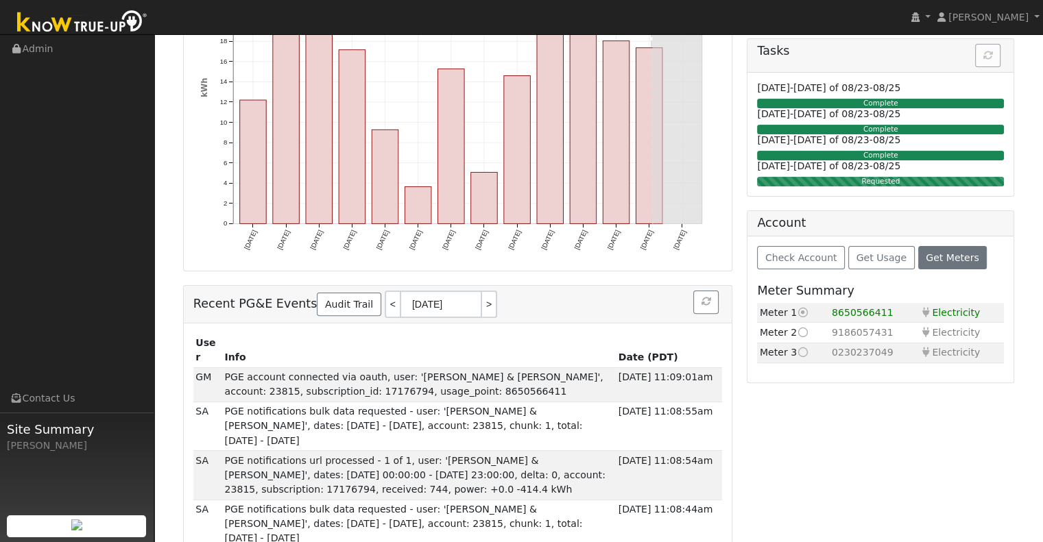
click at [802, 331] on icon at bounding box center [803, 333] width 12 height 10
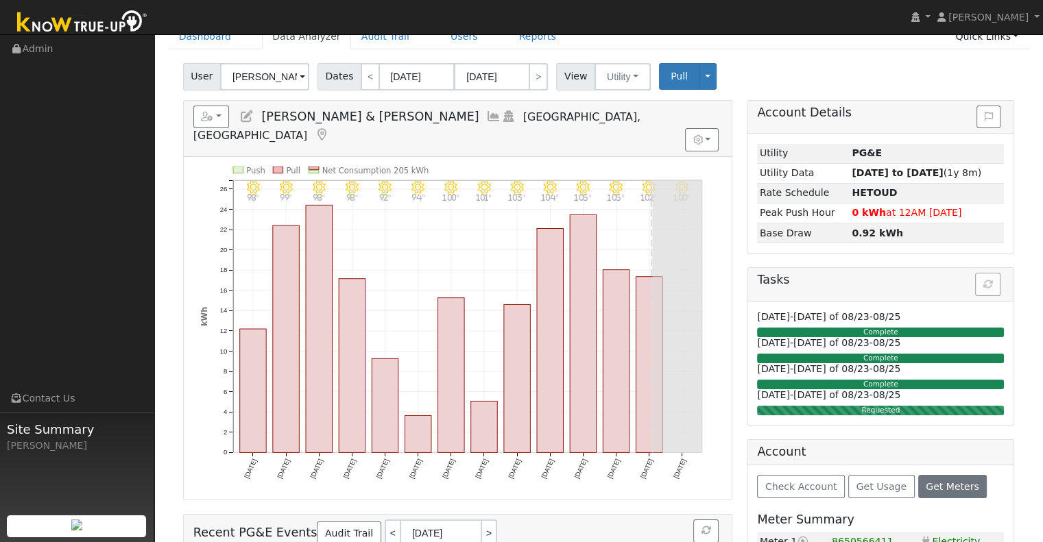
scroll to position [0, 0]
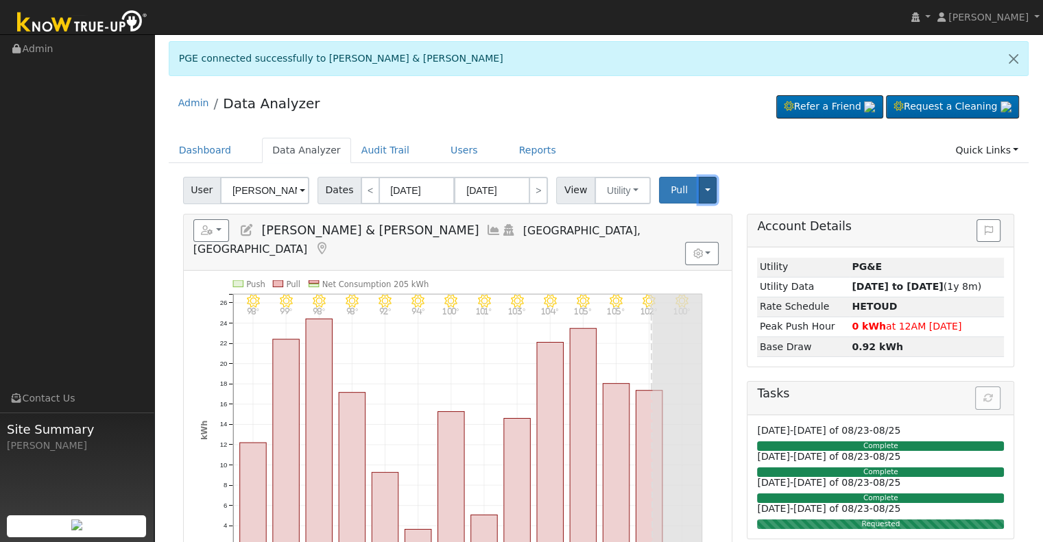
click at [699, 186] on button "Toggle Dropdown" at bounding box center [708, 190] width 18 height 27
click at [730, 294] on link "Disconnect Utility" at bounding box center [749, 298] width 104 height 19
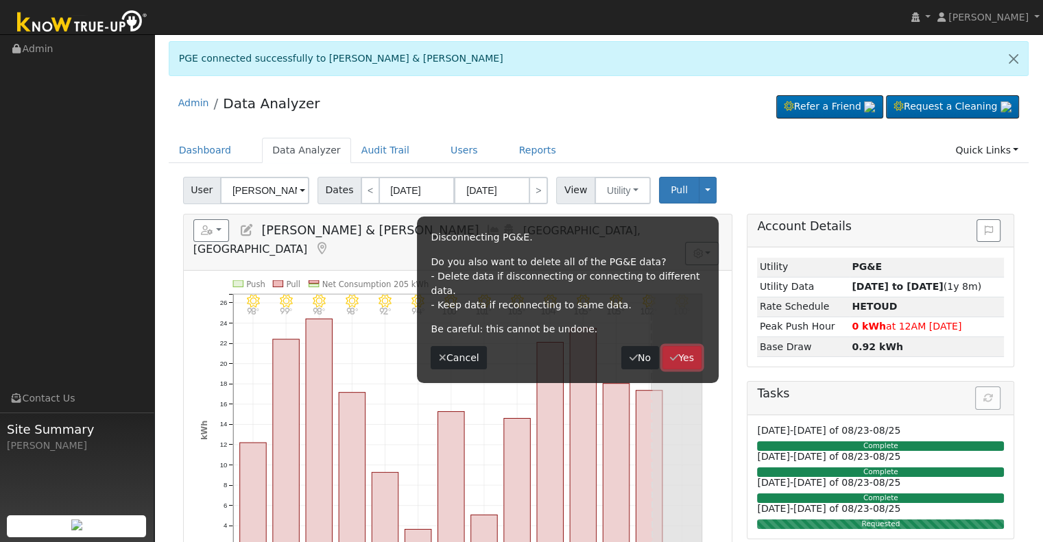
click at [675, 353] on icon "button" at bounding box center [674, 358] width 8 height 10
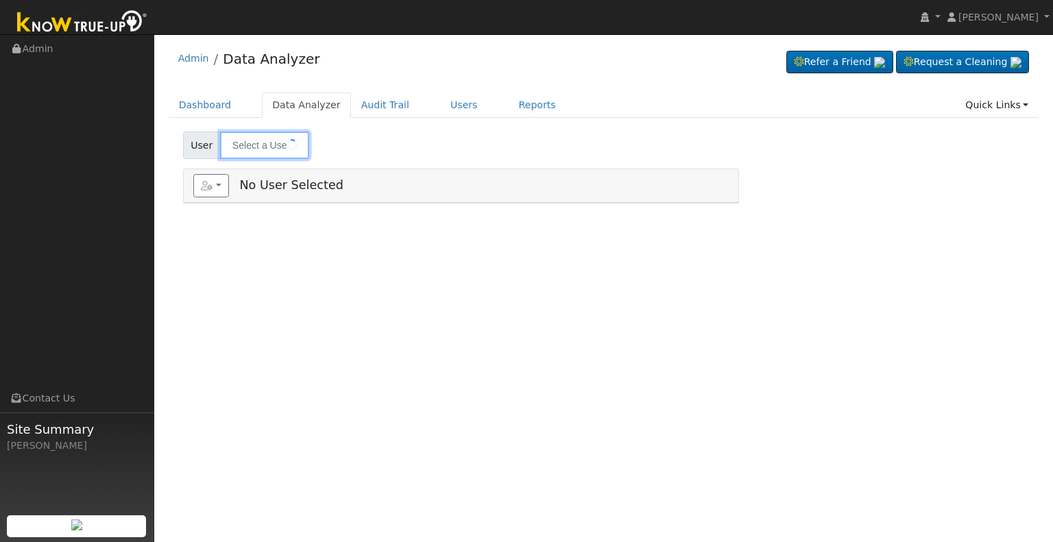
type input "[PERSON_NAME] & [PERSON_NAME]"
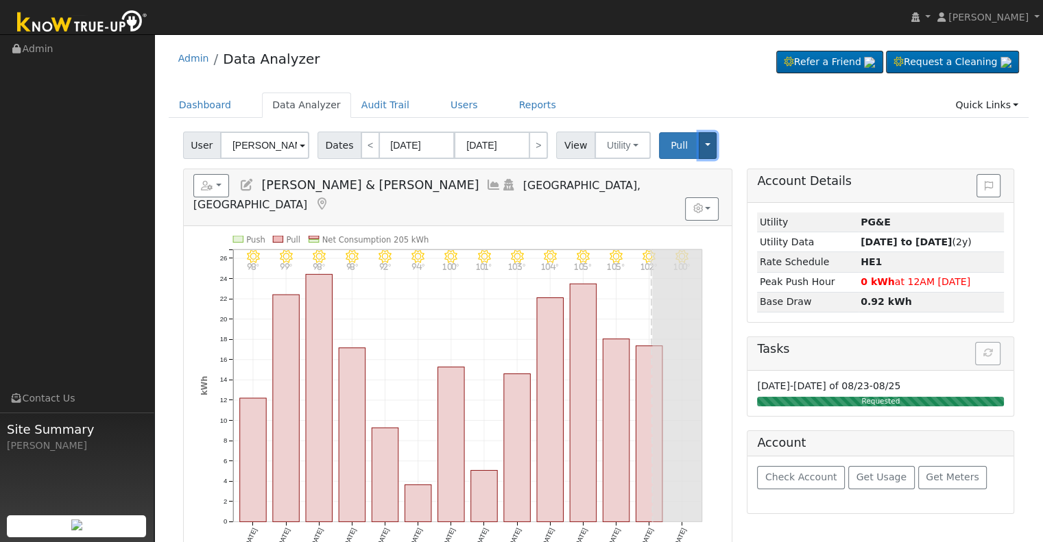
click at [699, 142] on button "Toggle Dropdown" at bounding box center [708, 145] width 18 height 27
click at [717, 250] on link "Disconnect Utility" at bounding box center [749, 253] width 104 height 19
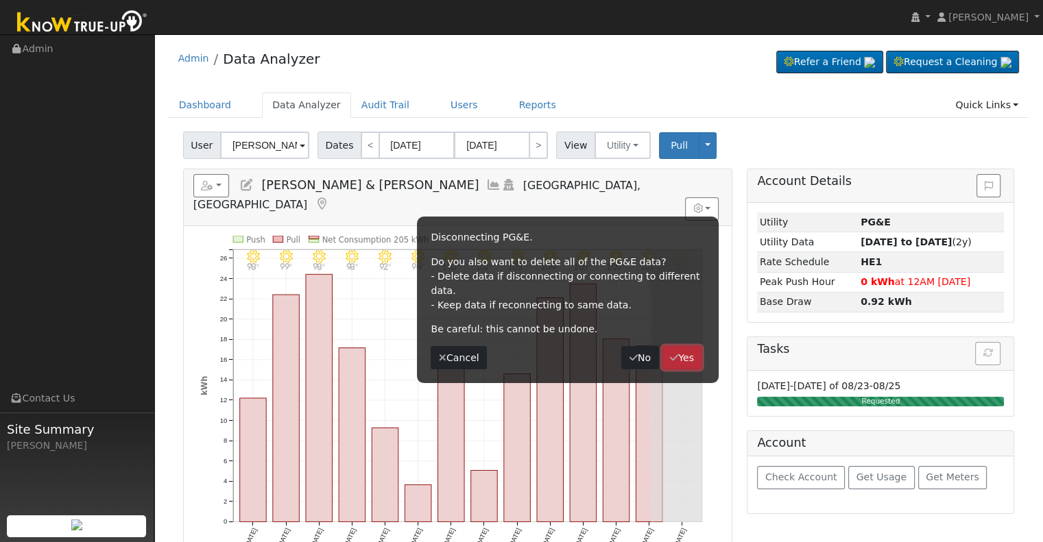
click at [672, 346] on button "Yes" at bounding box center [683, 357] width 40 height 23
click at [768, 128] on div "User [PERSON_NAME] & [PERSON_NAME] Account Default Account Default Account [STR…" at bounding box center [598, 143] width 837 height 32
click at [458, 350] on button "Cancel" at bounding box center [459, 357] width 56 height 23
